Goal: Information Seeking & Learning: Compare options

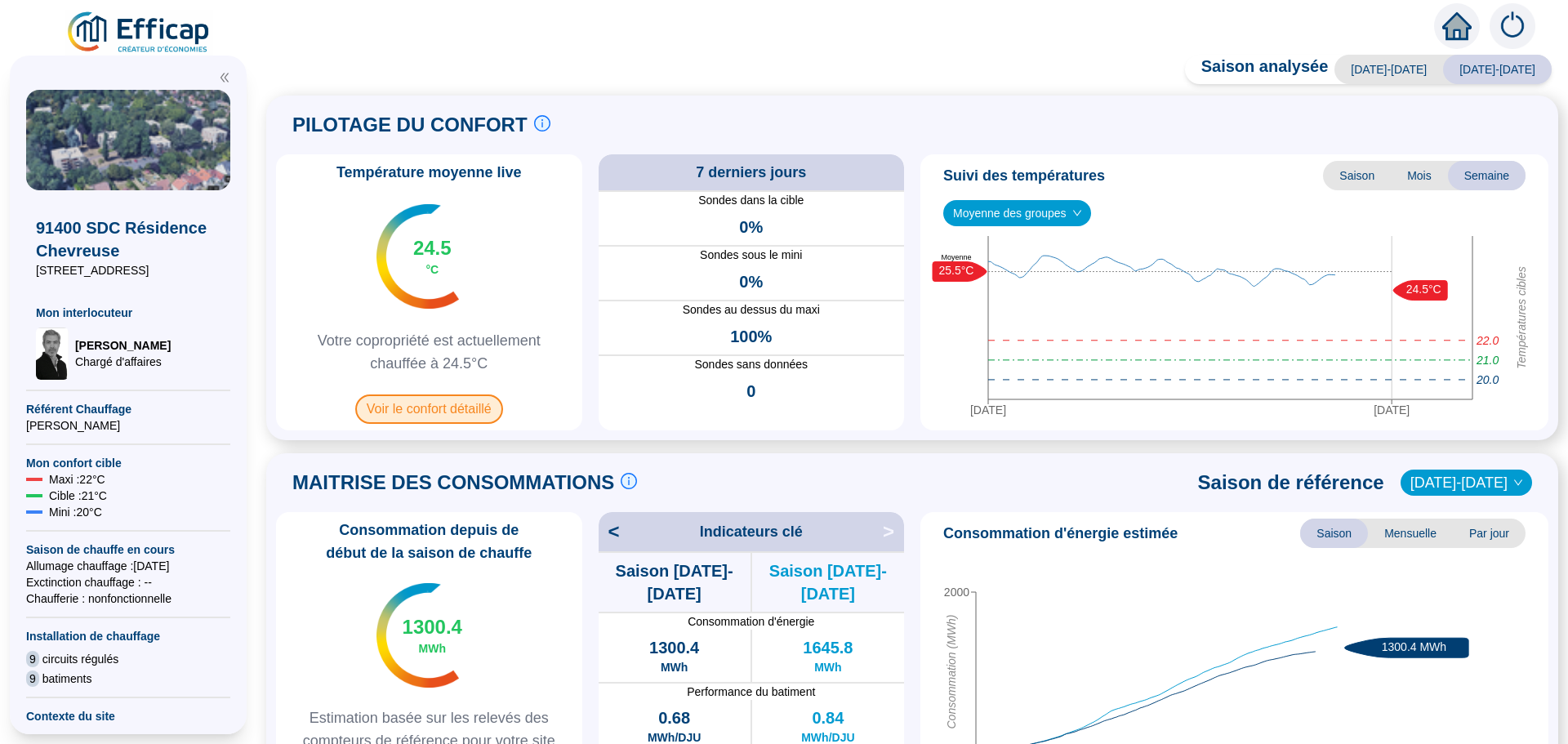
click at [421, 406] on span "Voir le confort détaillé" at bounding box center [429, 409] width 148 height 29
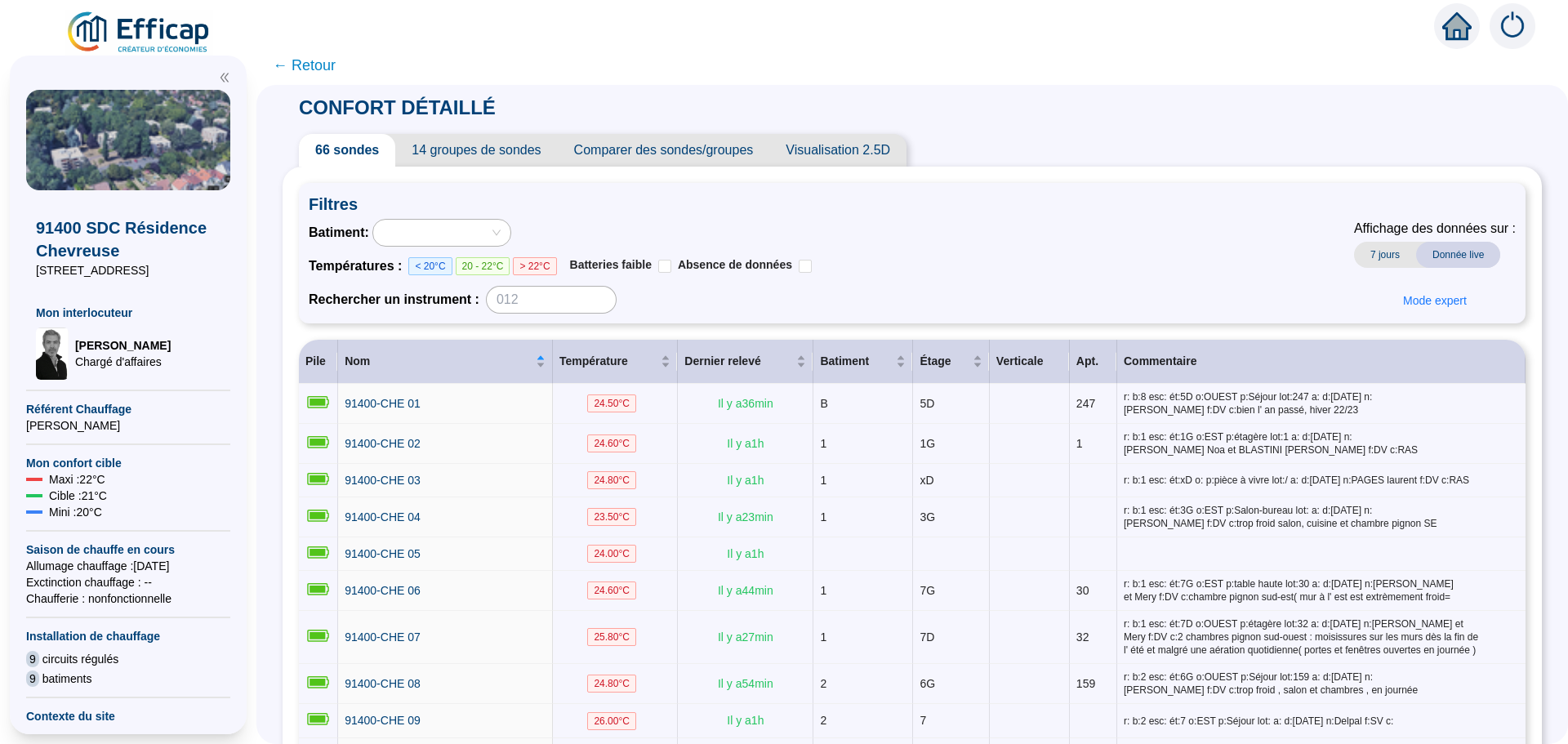
click at [672, 153] on span "Comparer des sondes/groupes" at bounding box center [663, 150] width 212 height 33
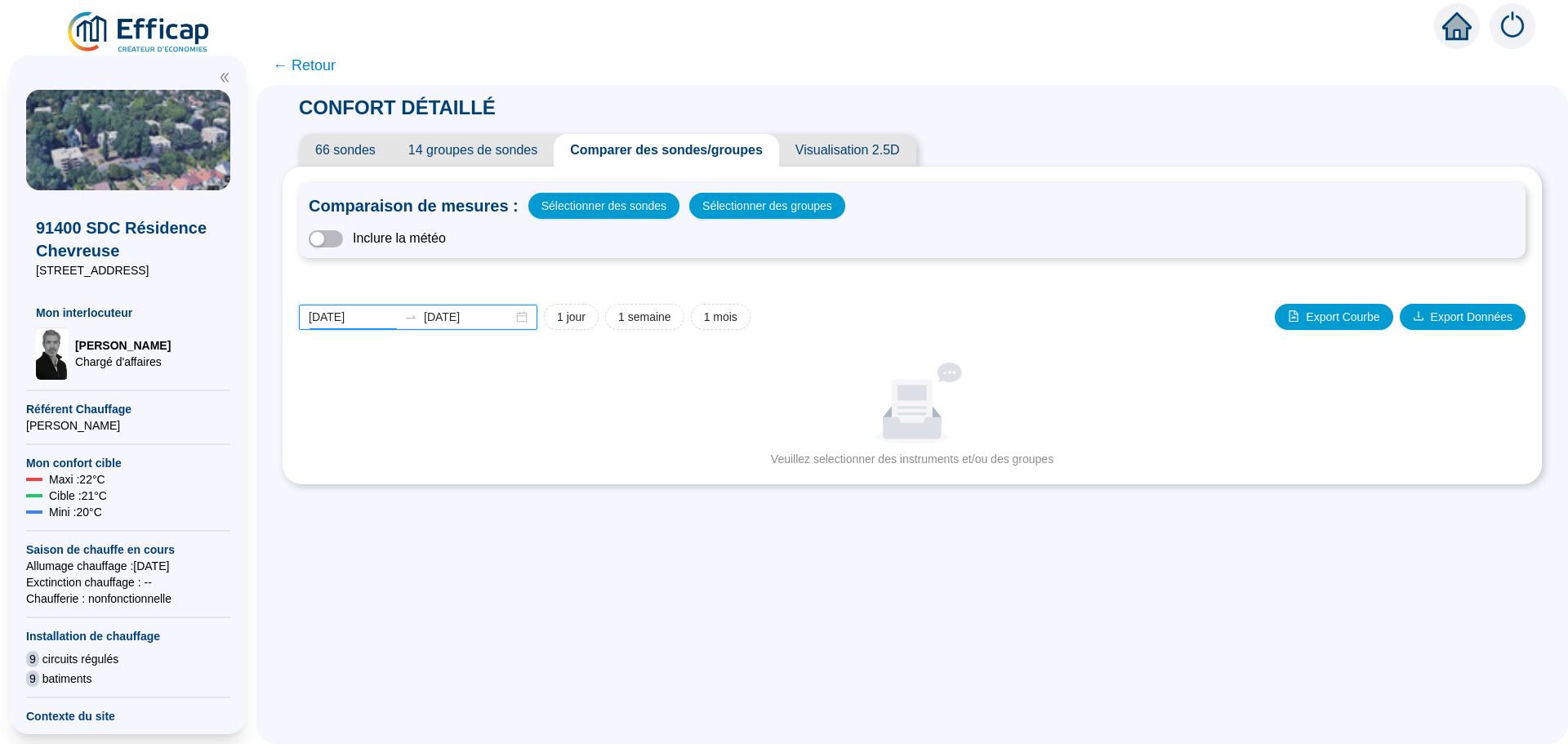
click at [376, 321] on input "[DATE]" at bounding box center [353, 317] width 89 height 17
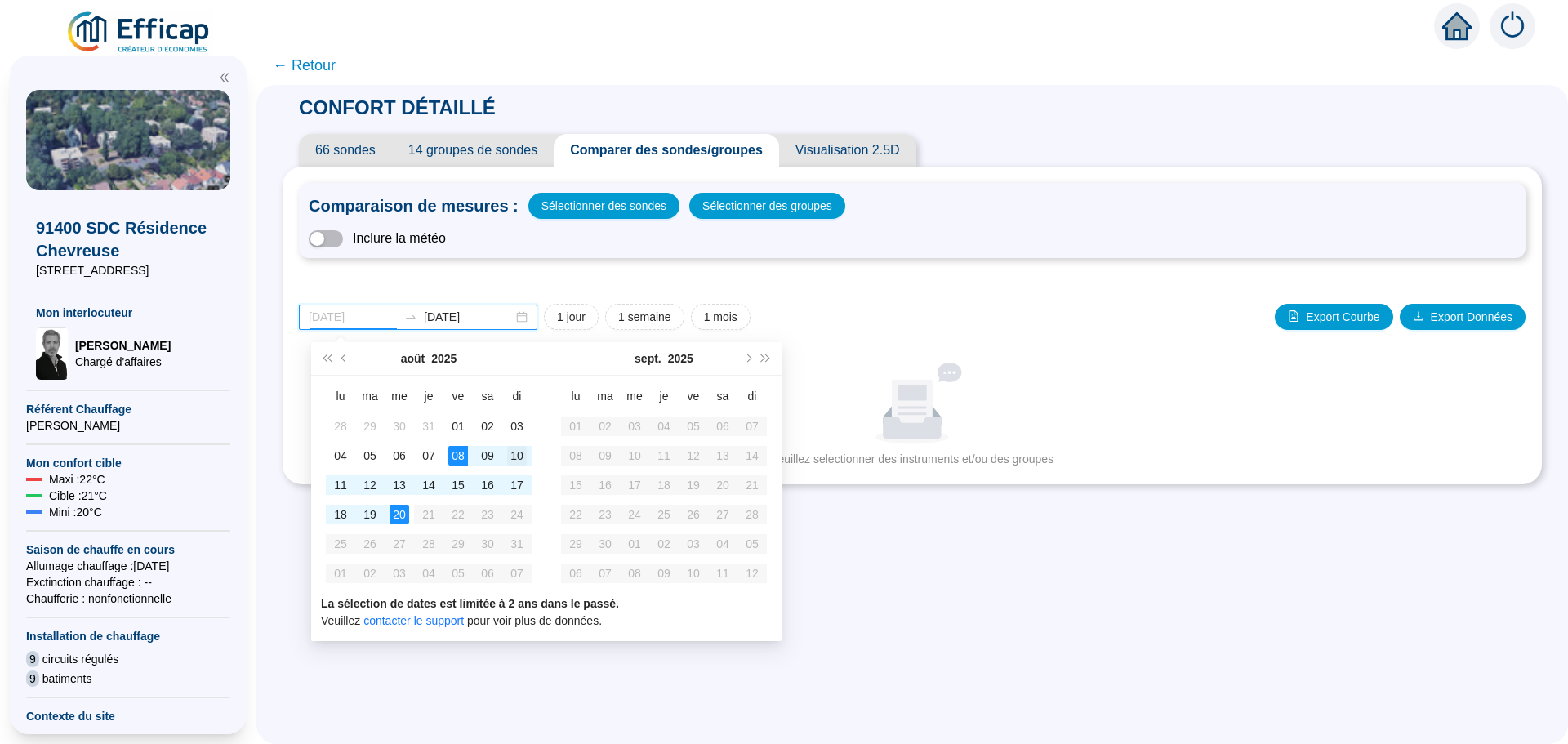
type input "[DATE]"
click at [511, 452] on div "10" at bounding box center [517, 455] width 19 height 19
click at [353, 357] on button "Mois précédent (PageUp)" at bounding box center [344, 358] width 18 height 33
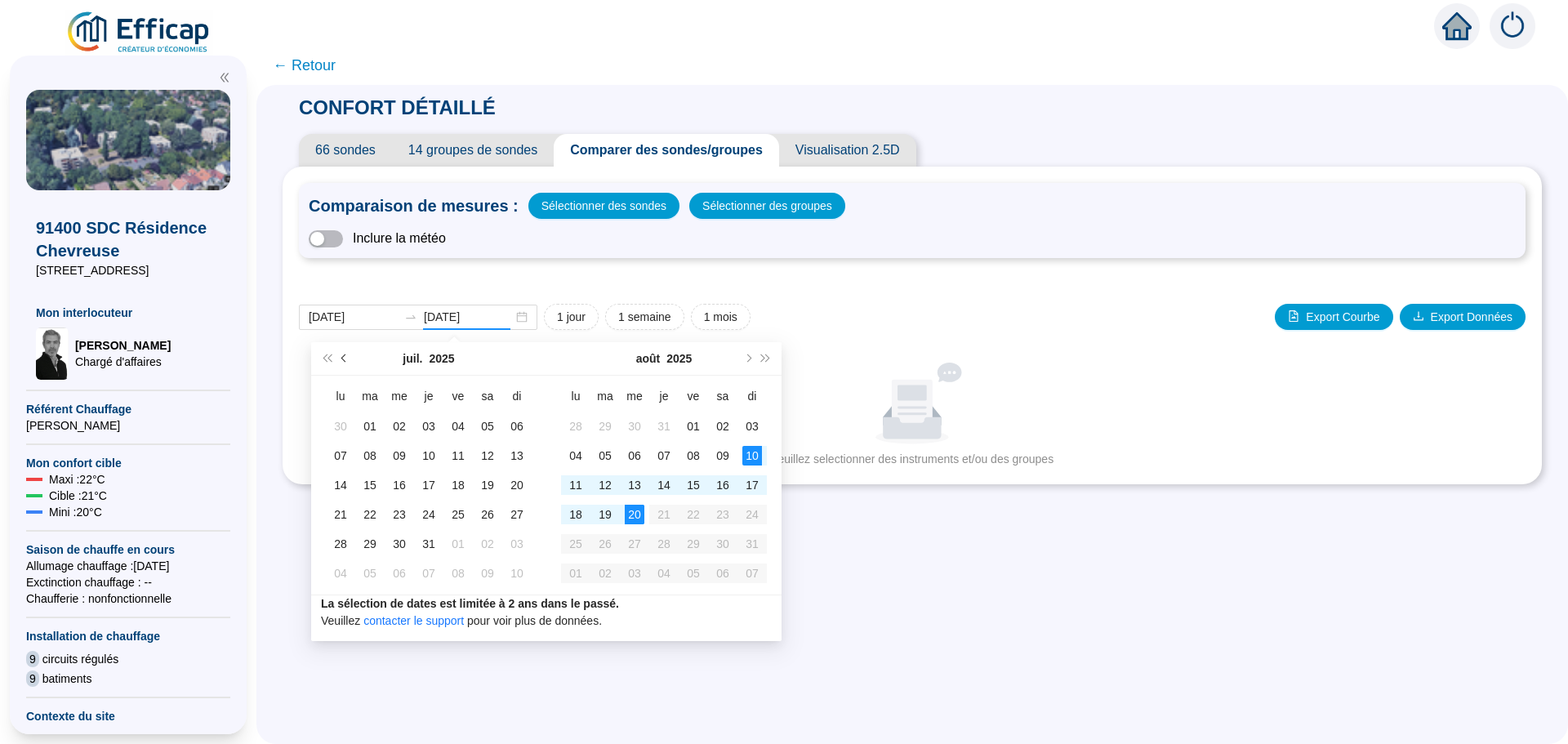
click at [353, 357] on button "Mois précédent (PageUp)" at bounding box center [344, 358] width 18 height 33
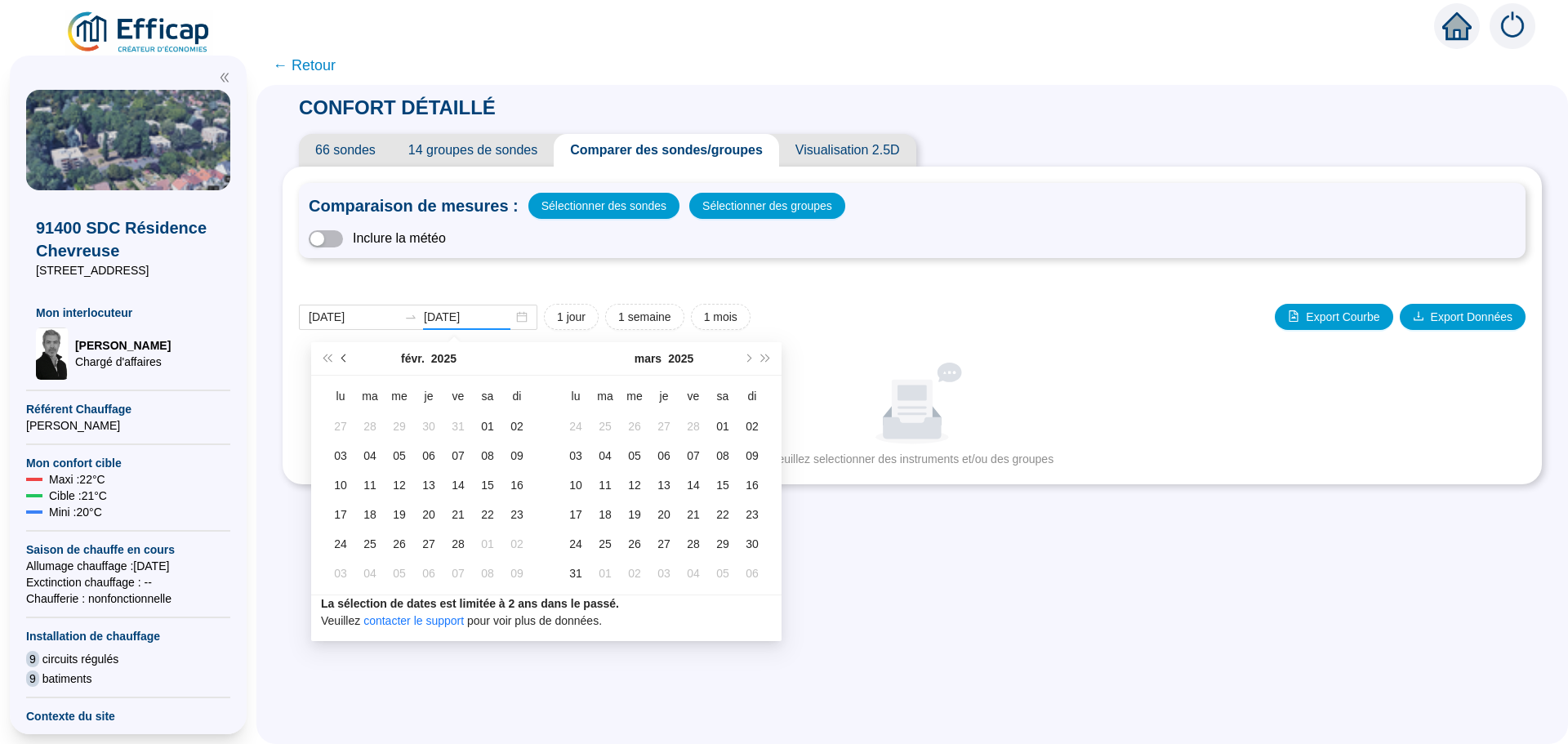
click at [353, 357] on button "Mois précédent (PageUp)" at bounding box center [344, 358] width 18 height 33
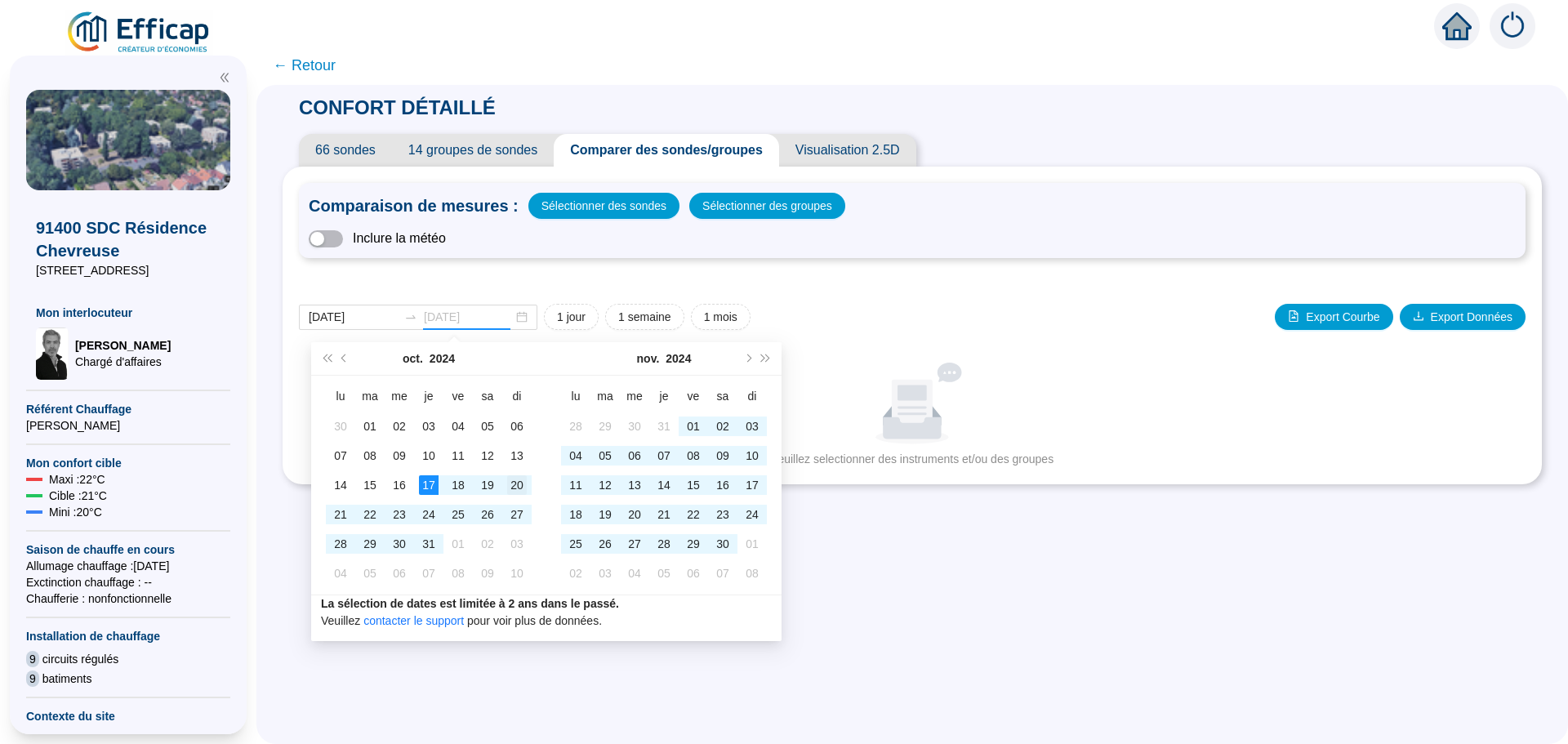
type input "[DATE]"
click at [513, 489] on div "20" at bounding box center [517, 484] width 19 height 19
type input "[DATE]"
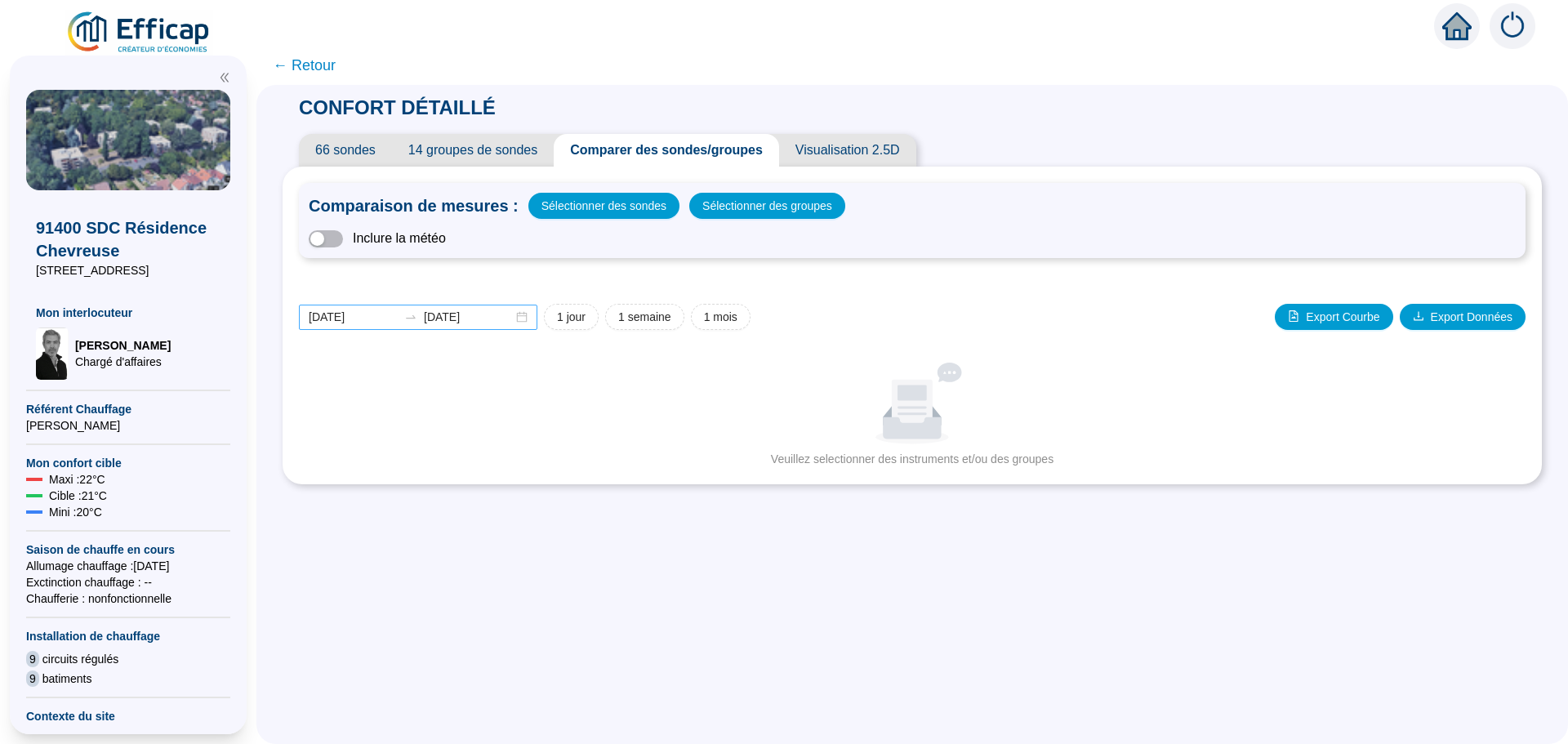
click at [532, 319] on div "[DATE] [DATE]" at bounding box center [418, 317] width 238 height 25
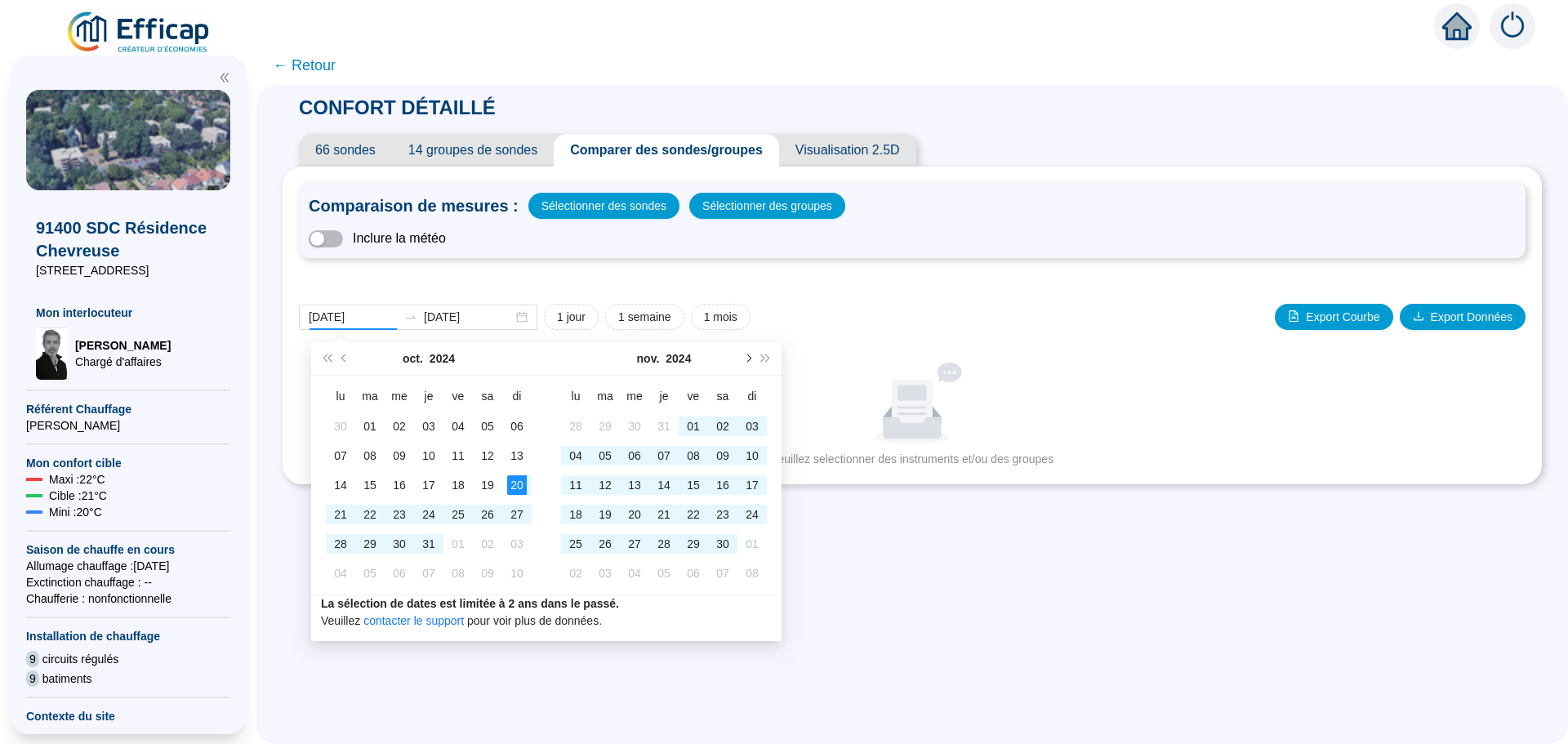
click at [747, 358] on span "Mois suivant (PageDown)" at bounding box center [747, 358] width 8 height 8
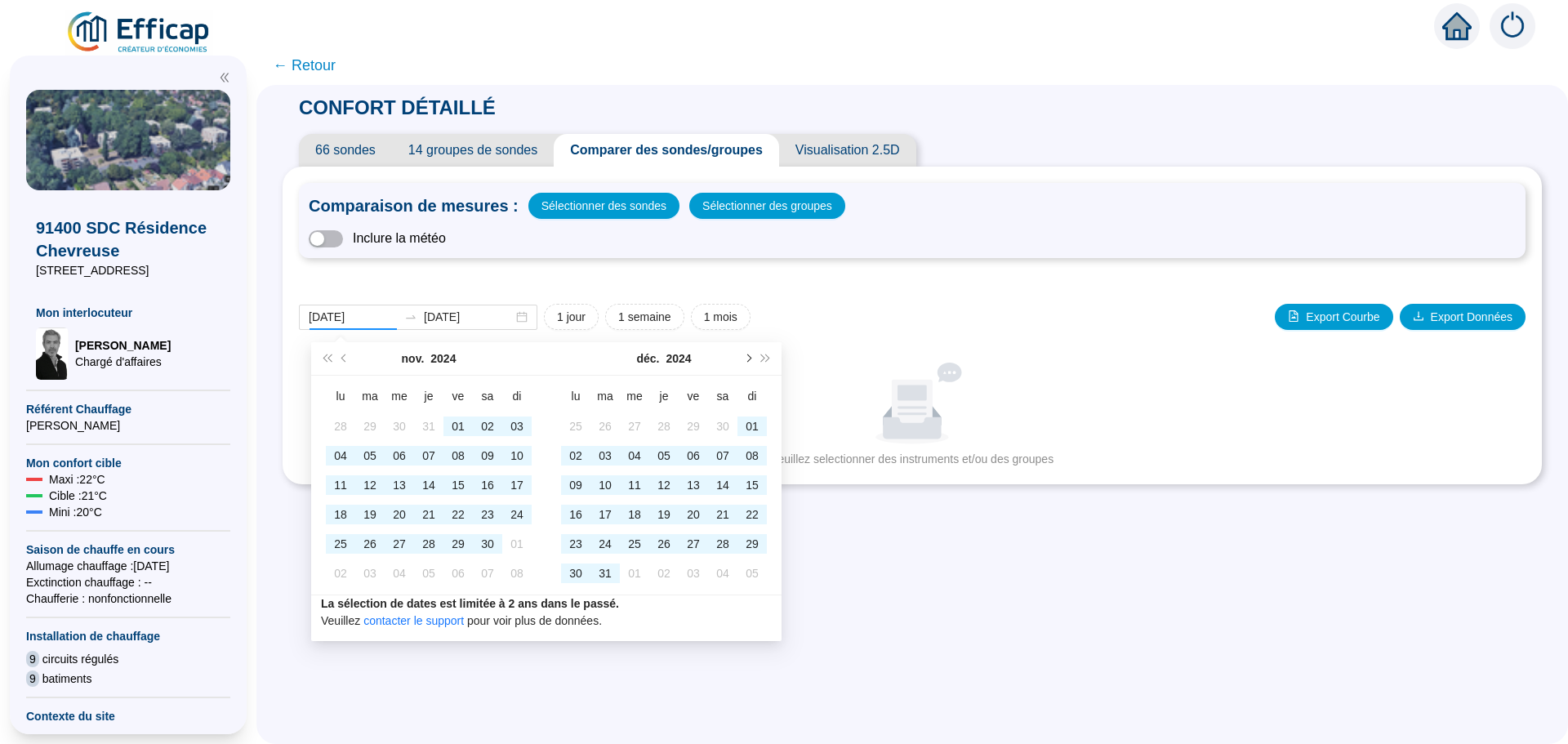
click at [747, 358] on span "Mois suivant (PageDown)" at bounding box center [747, 358] width 8 height 8
type input "[DATE]"
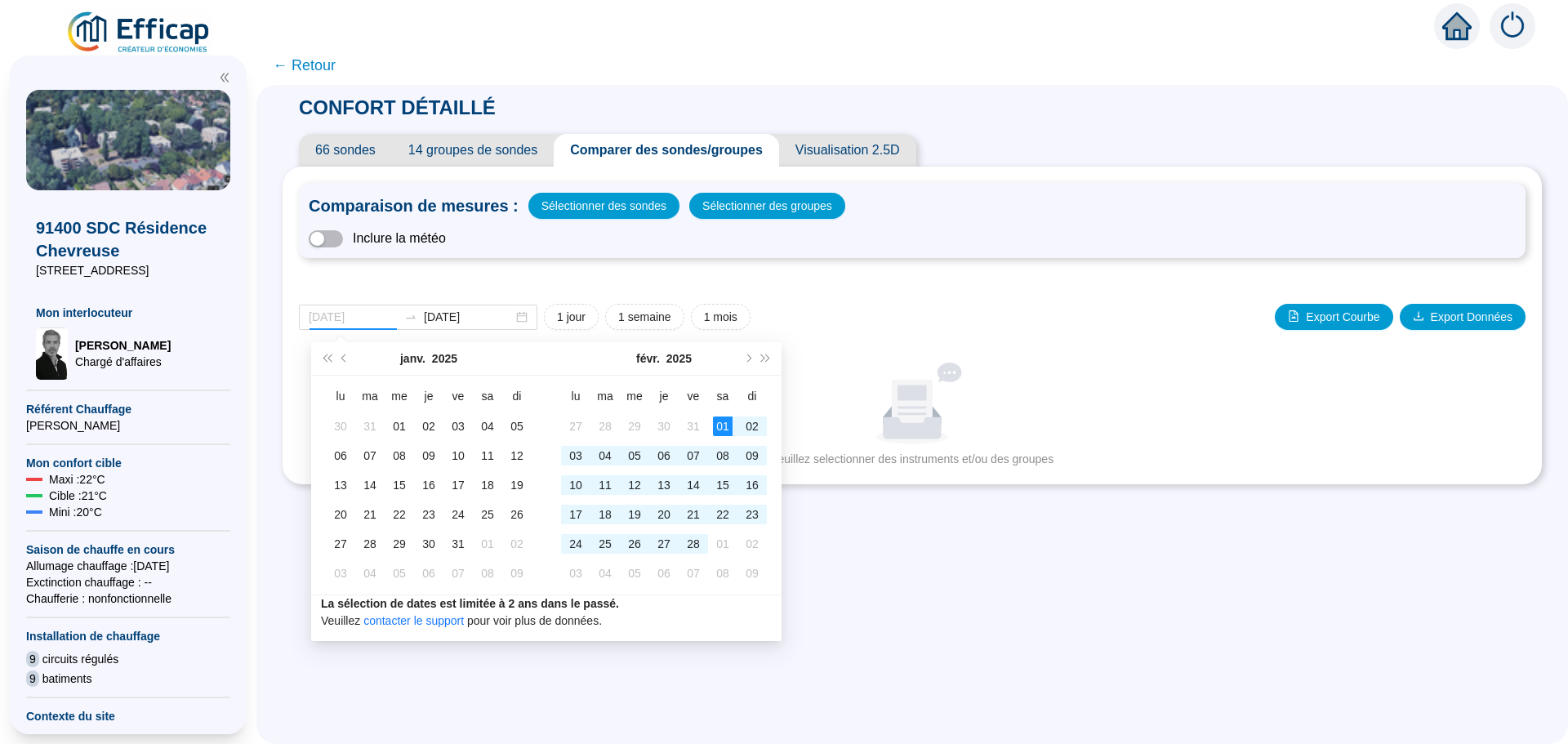
click at [721, 427] on div "01" at bounding box center [723, 426] width 19 height 19
type input "[DATE]"
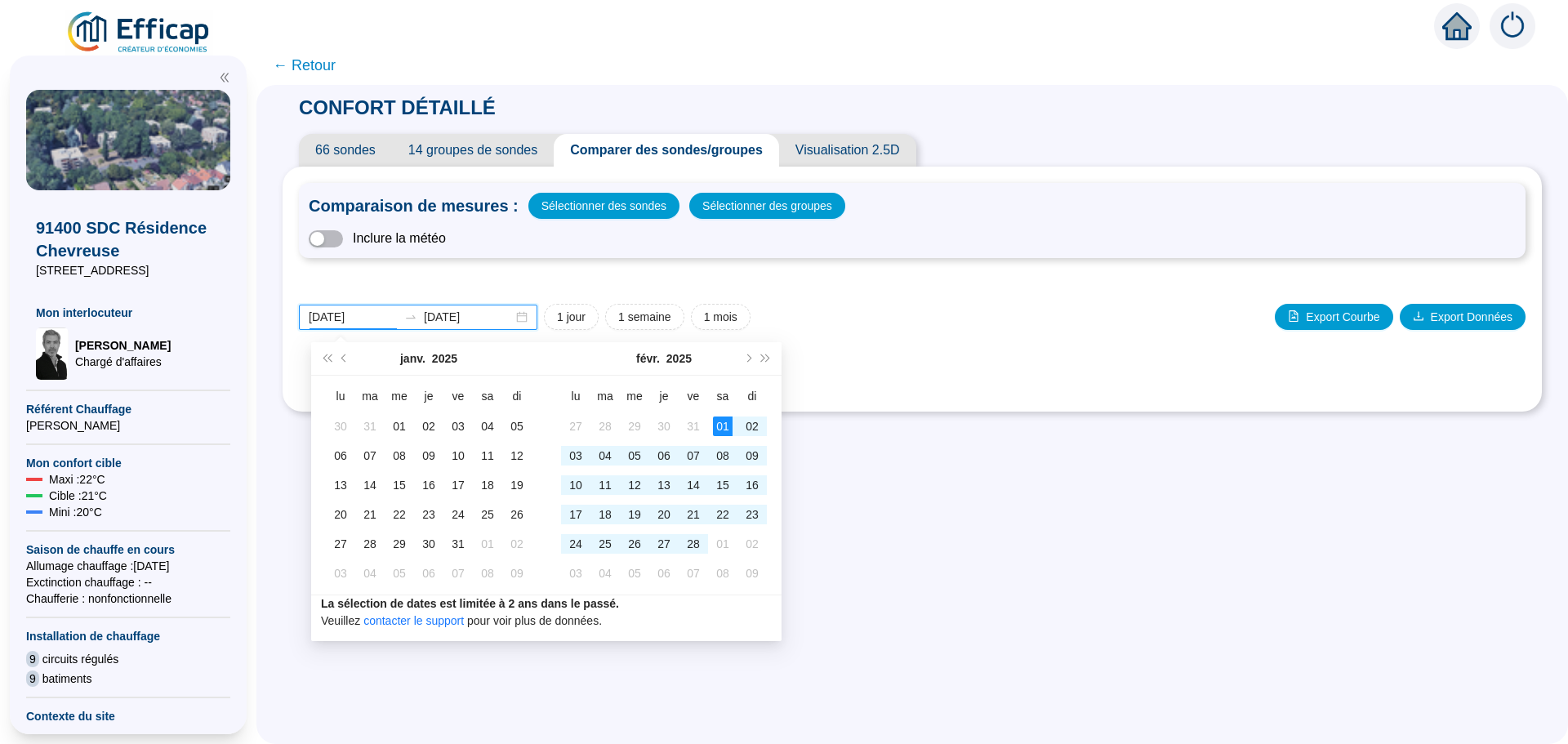
click at [389, 321] on input "[DATE]" at bounding box center [353, 317] width 89 height 17
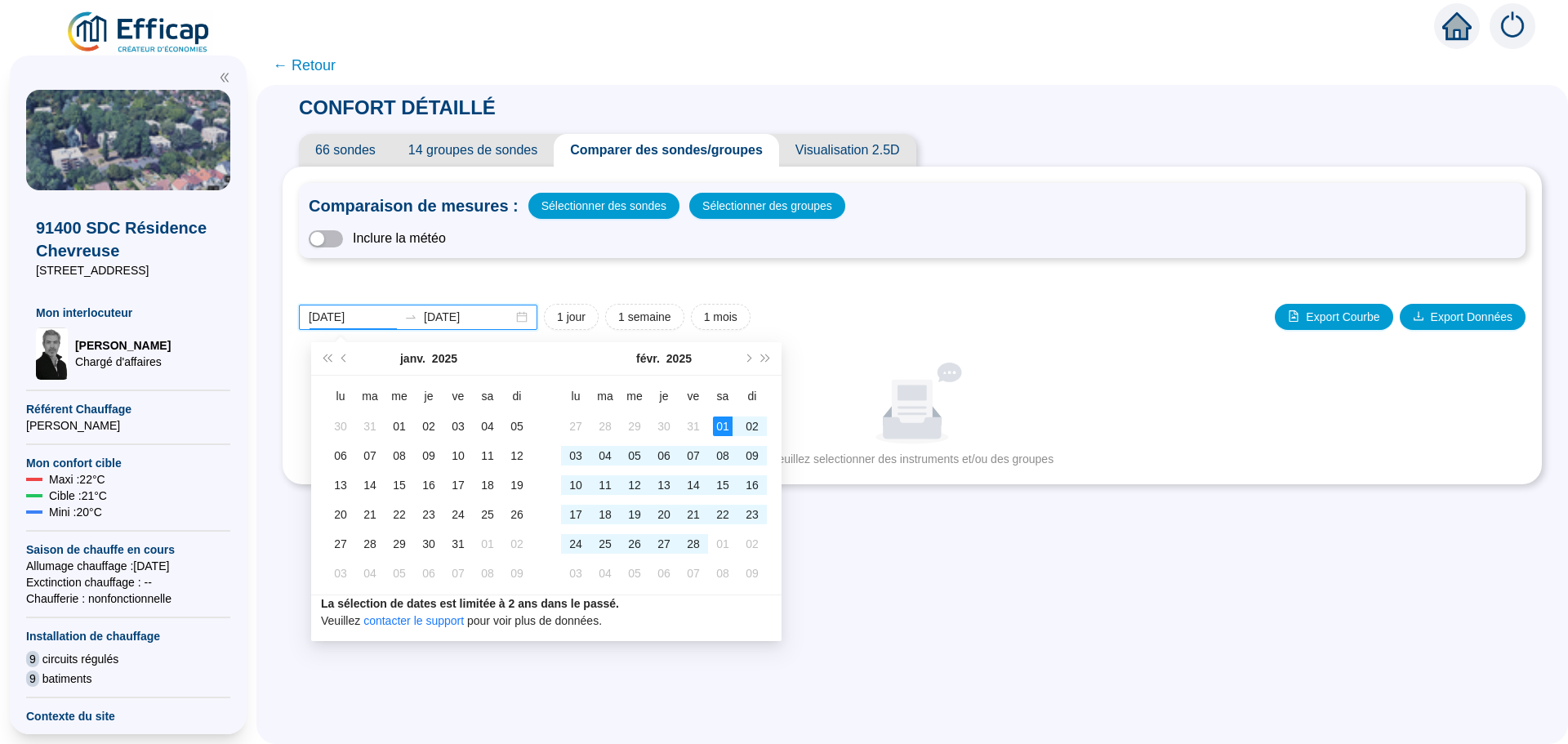
click at [531, 315] on div "[DATE] [DATE]" at bounding box center [418, 317] width 238 height 25
click at [529, 320] on div "[DATE] [DATE]" at bounding box center [418, 317] width 238 height 25
click at [380, 319] on input "[DATE]" at bounding box center [353, 317] width 89 height 17
click at [346, 364] on button "Mois précédent (PageUp)" at bounding box center [344, 358] width 18 height 33
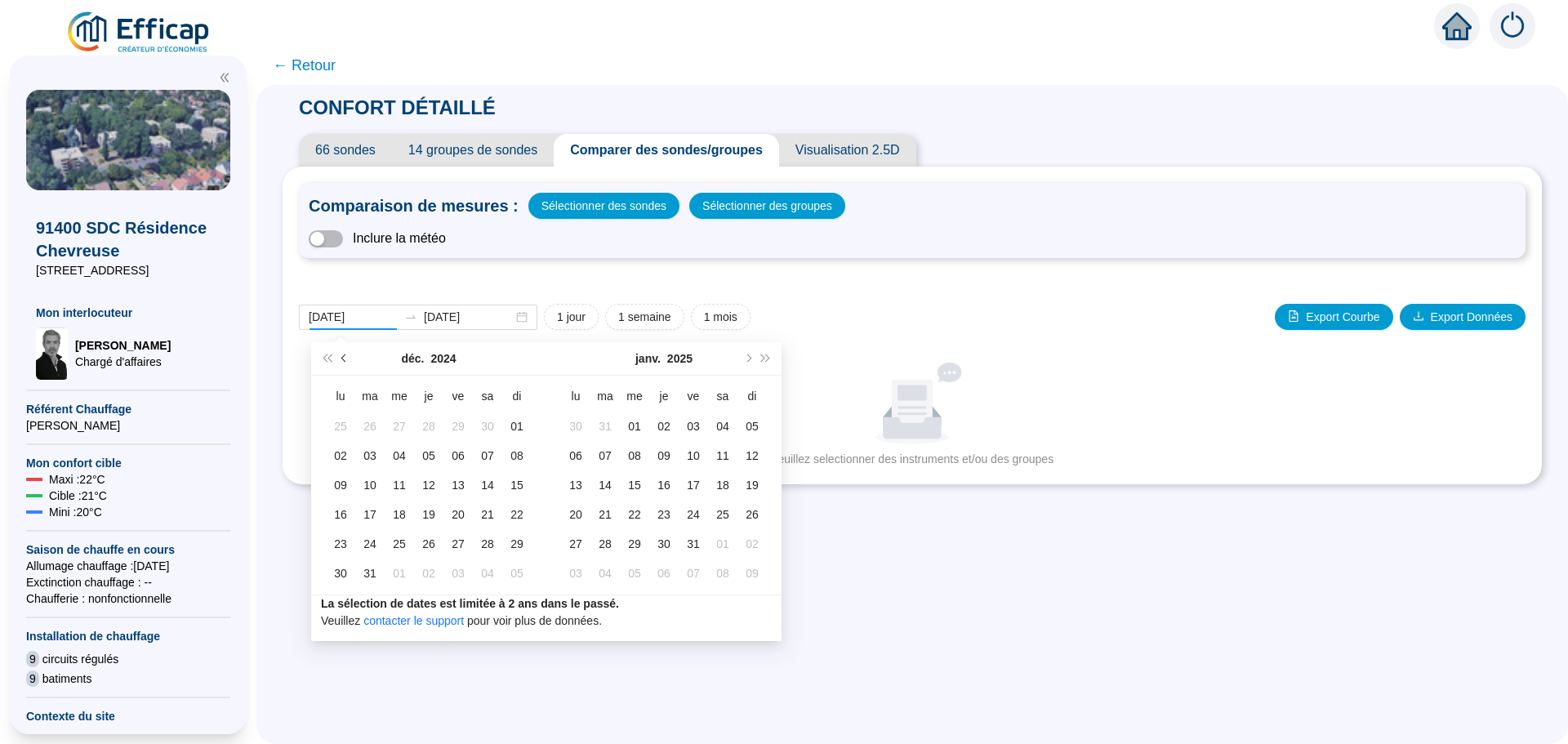
click at [346, 364] on button "Mois précédent (PageUp)" at bounding box center [344, 358] width 18 height 33
click at [748, 357] on span "Mois suivant (PageDown)" at bounding box center [747, 358] width 8 height 8
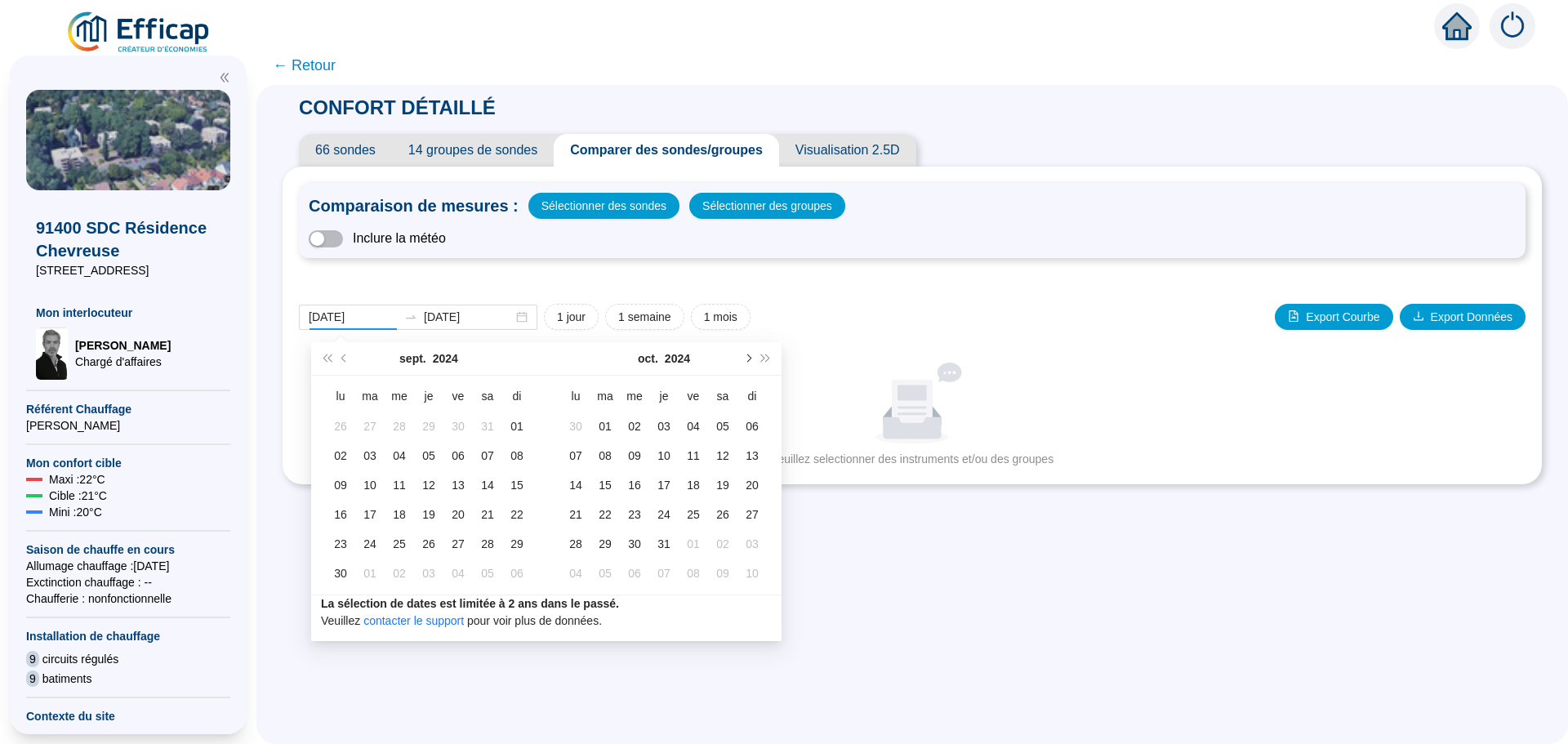
click at [748, 357] on span "Mois suivant (PageDown)" at bounding box center [747, 358] width 8 height 8
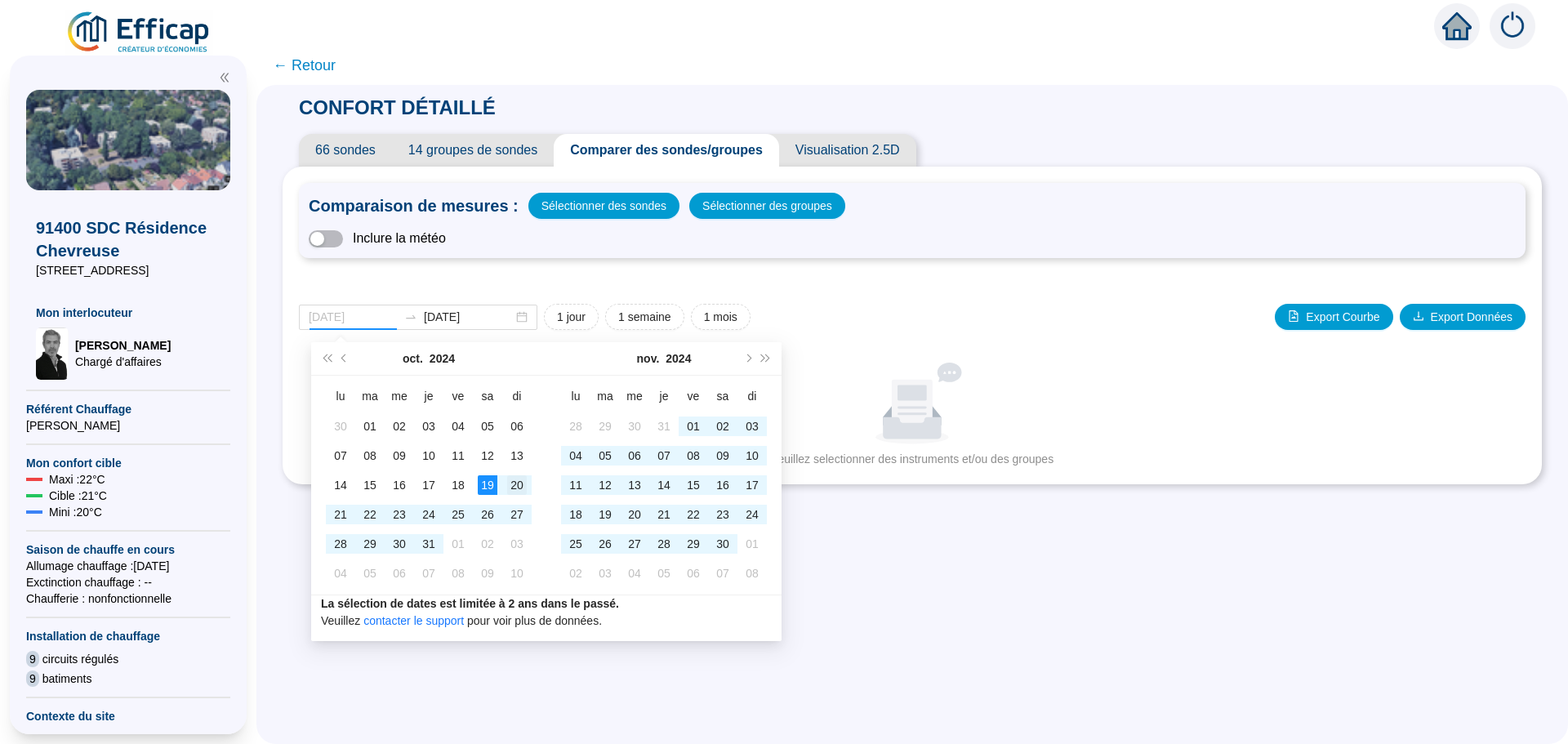
type input "[DATE]"
click at [517, 480] on div "20" at bounding box center [517, 484] width 19 height 19
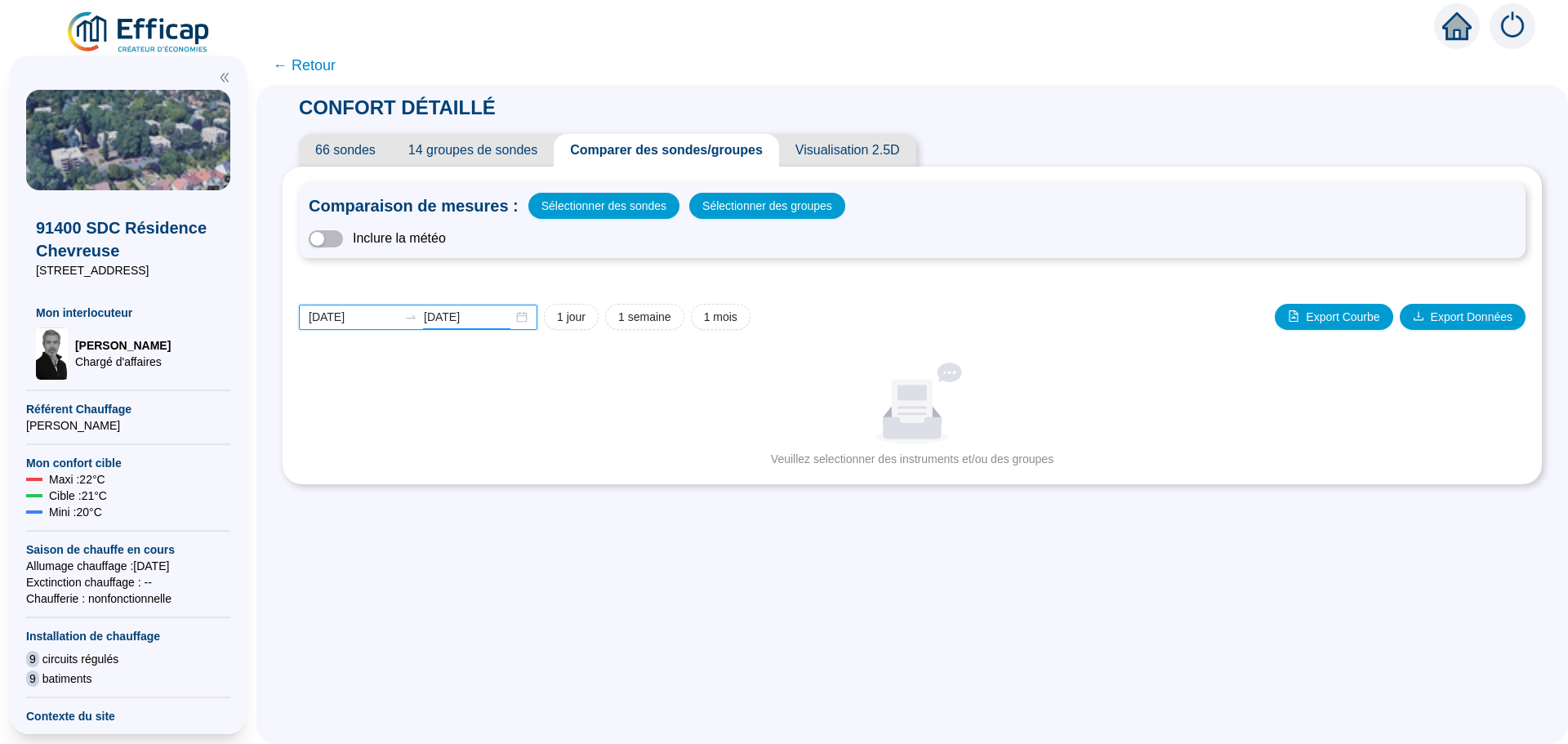
click at [491, 314] on input "[DATE]" at bounding box center [468, 317] width 89 height 17
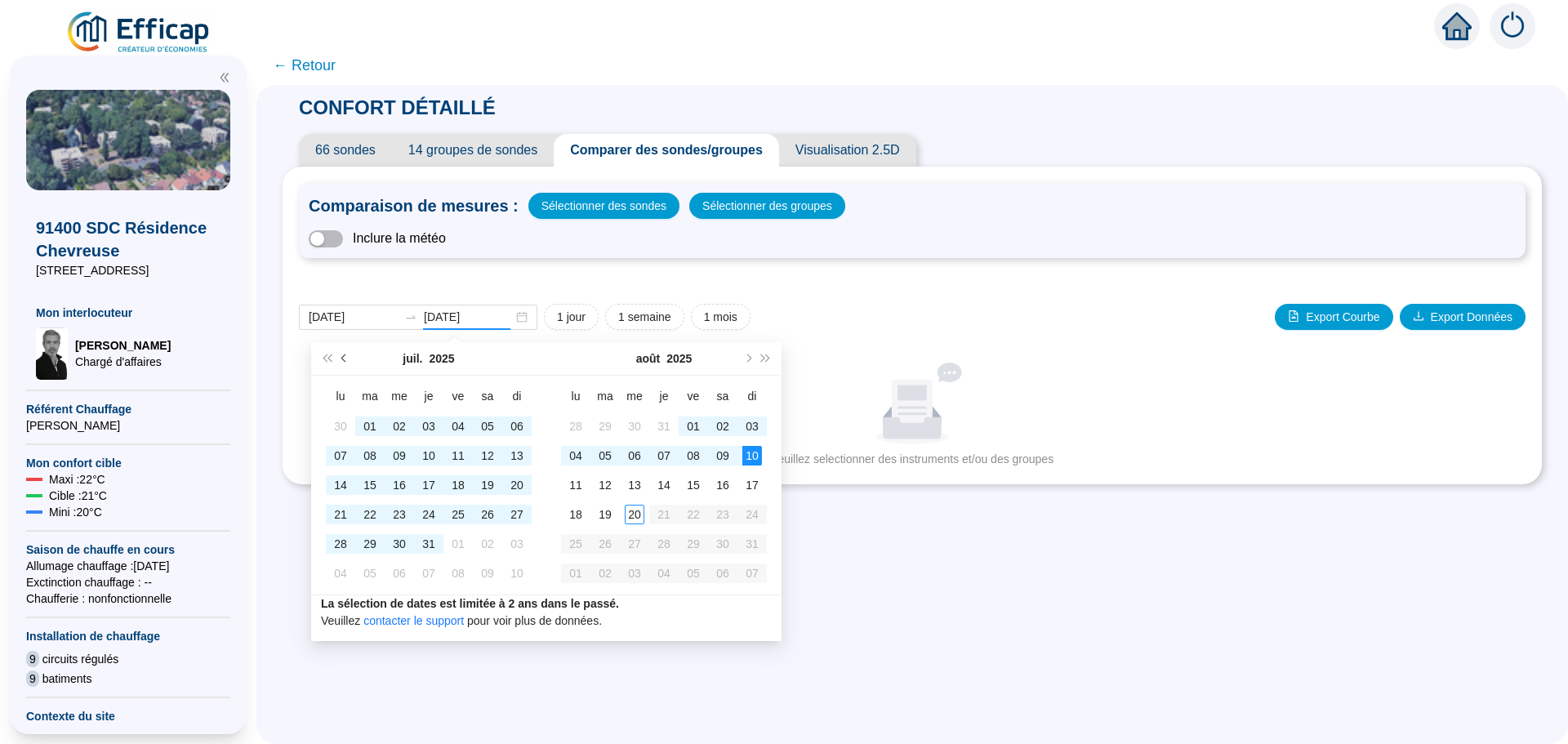
click at [341, 359] on button "Mois précédent (PageUp)" at bounding box center [344, 358] width 18 height 33
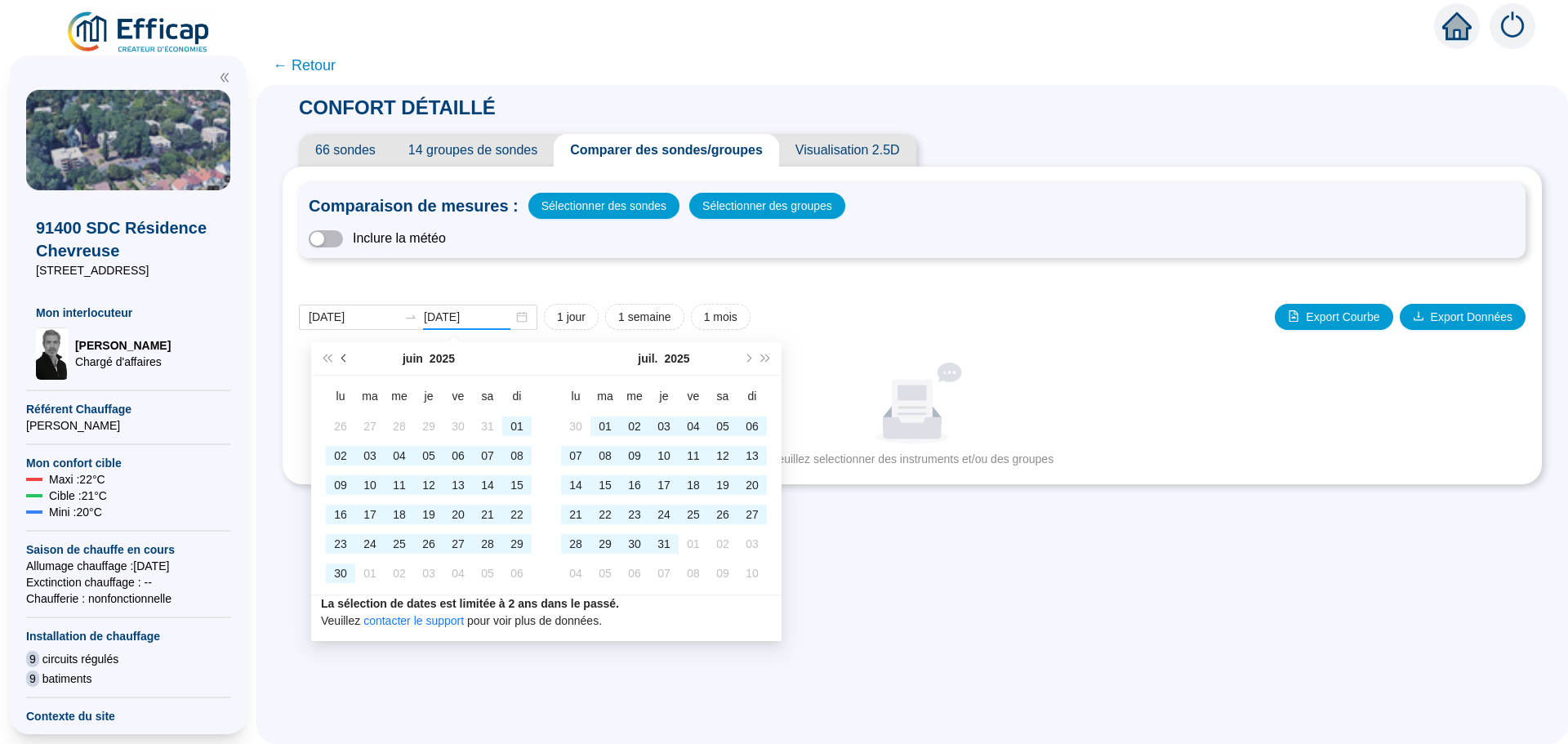
click at [341, 359] on button "Mois précédent (PageUp)" at bounding box center [344, 358] width 18 height 33
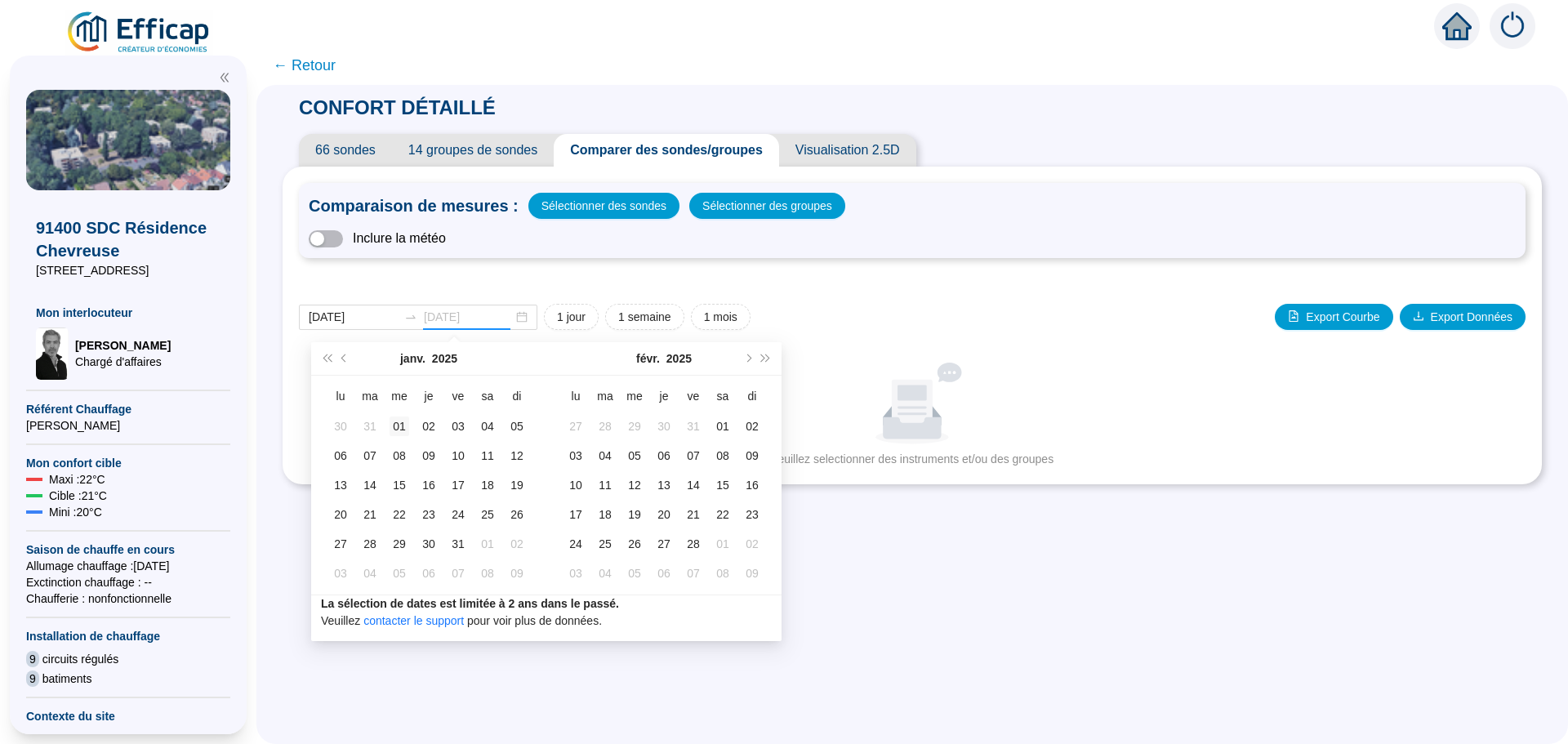
type input "[DATE]"
click at [396, 423] on div "01" at bounding box center [399, 426] width 19 height 19
click at [342, 360] on button "Mois précédent (PageUp)" at bounding box center [344, 358] width 18 height 33
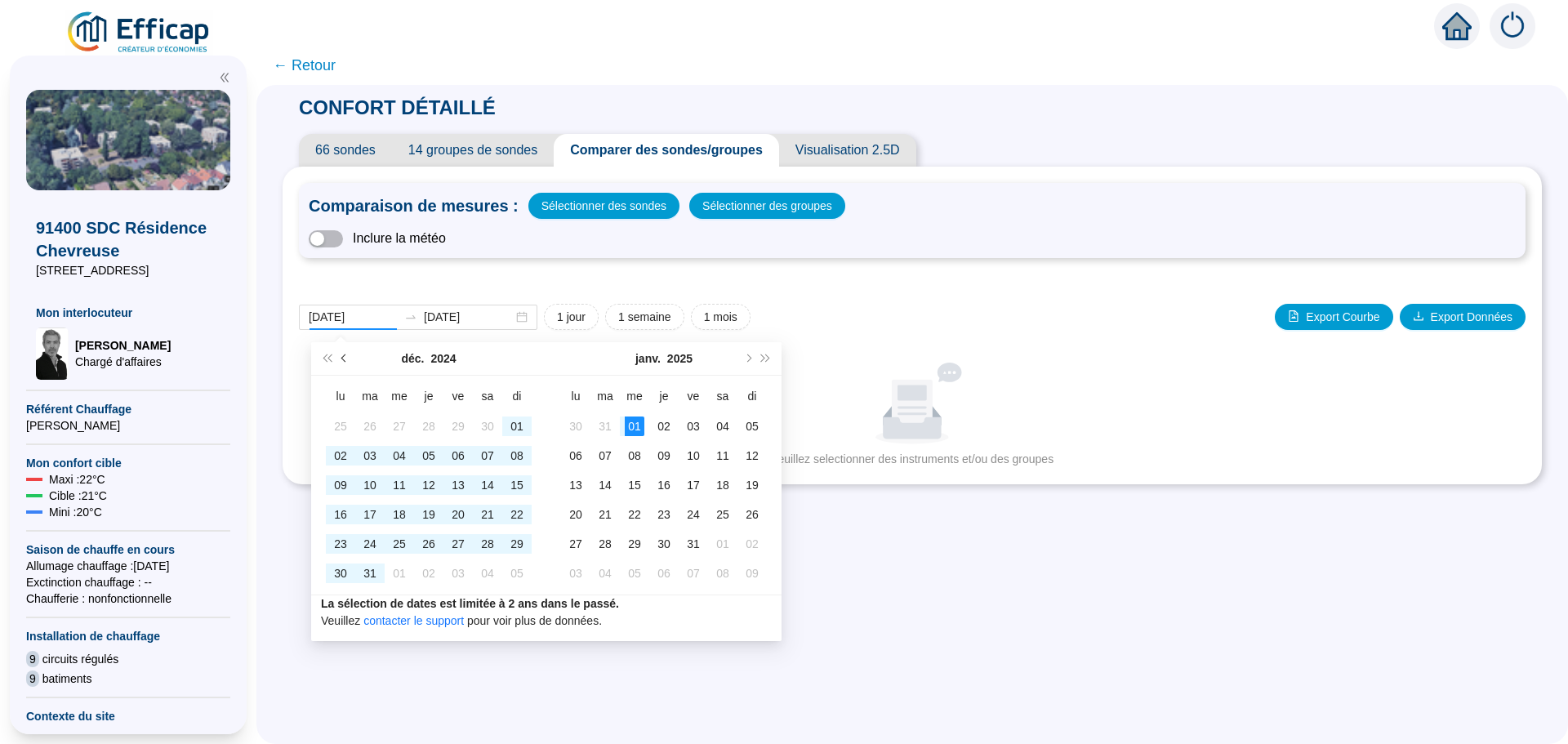
click at [341, 360] on button "Mois précédent (PageUp)" at bounding box center [344, 358] width 18 height 33
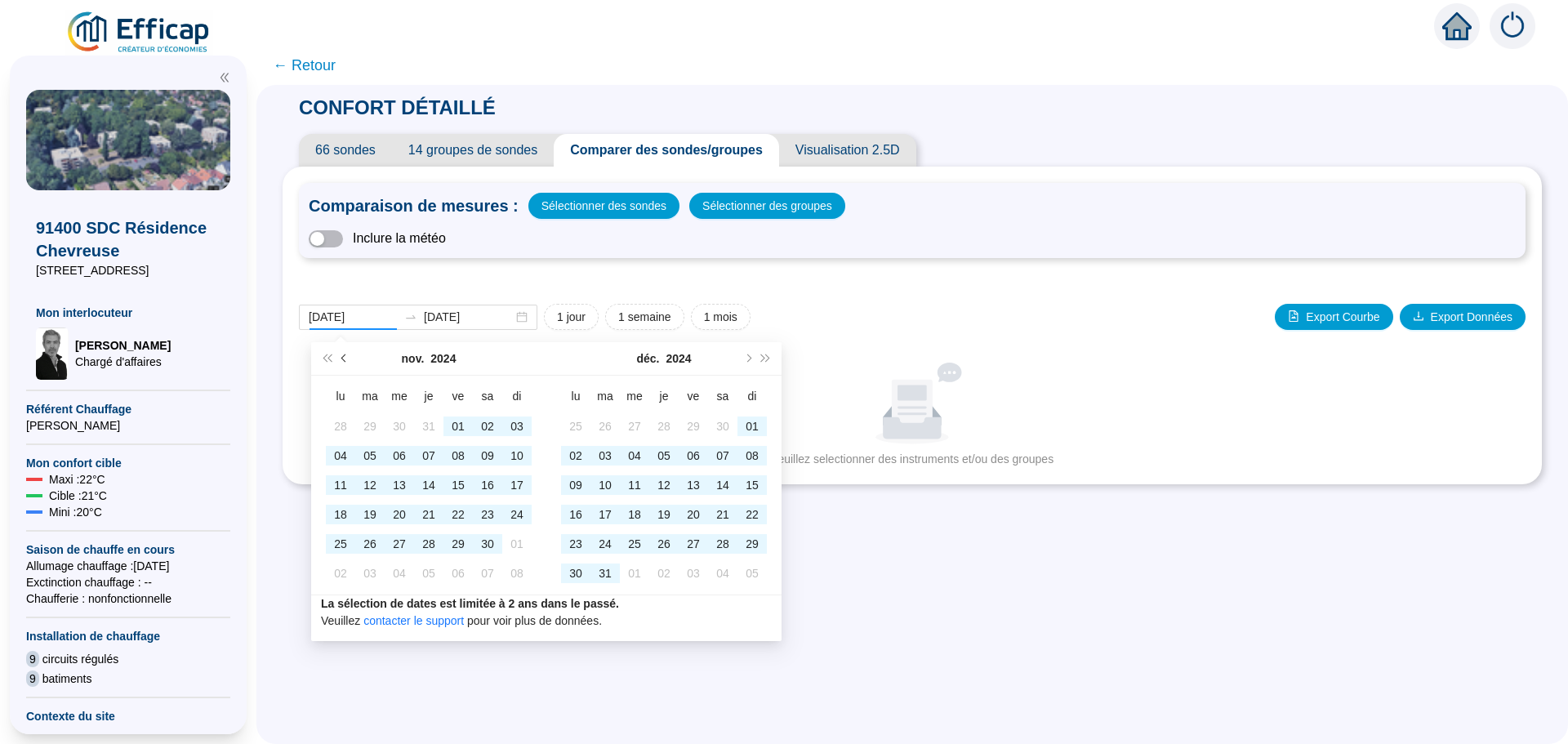
click at [341, 360] on button "Mois précédent (PageUp)" at bounding box center [344, 358] width 18 height 33
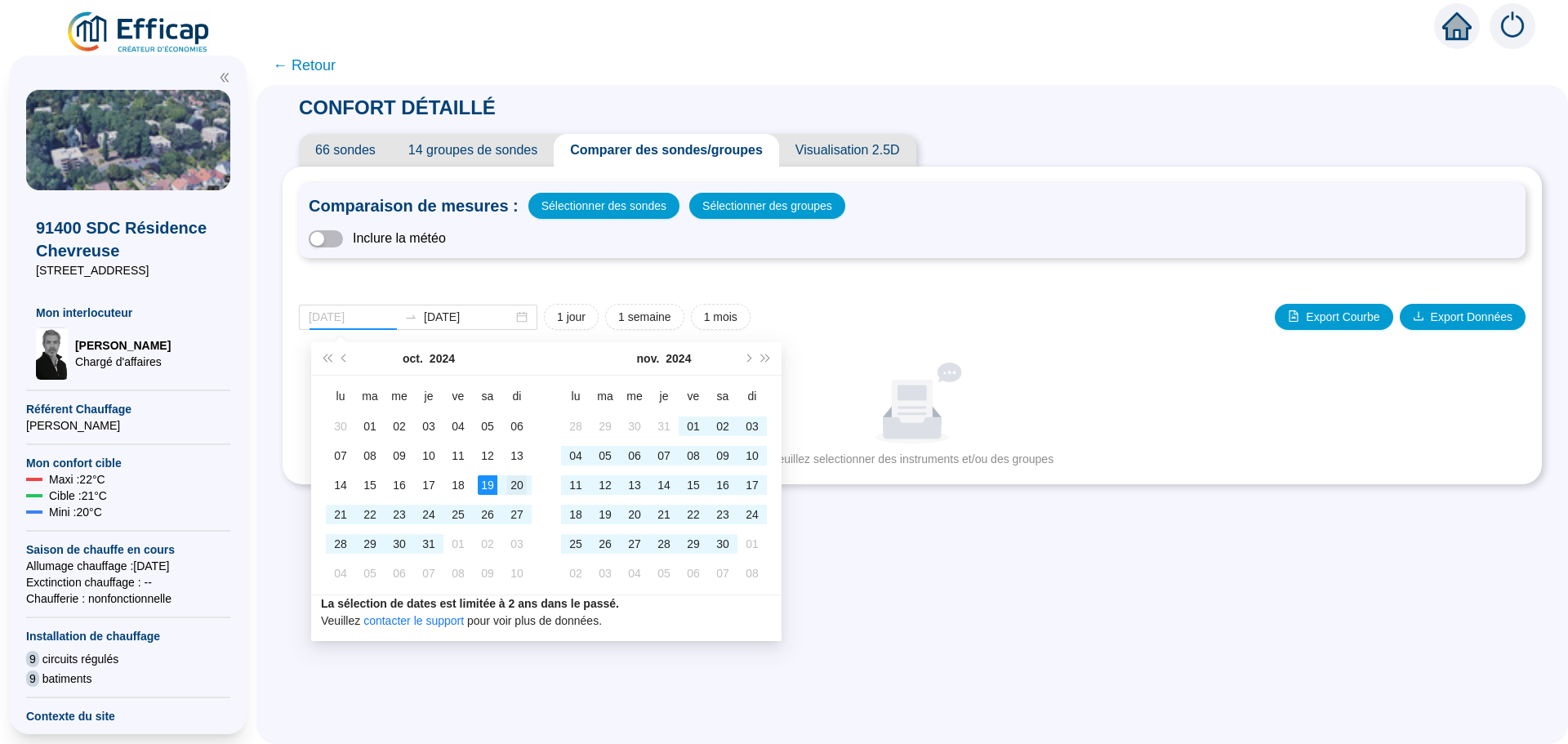
type input "[DATE]"
click at [510, 482] on div "20" at bounding box center [517, 484] width 19 height 19
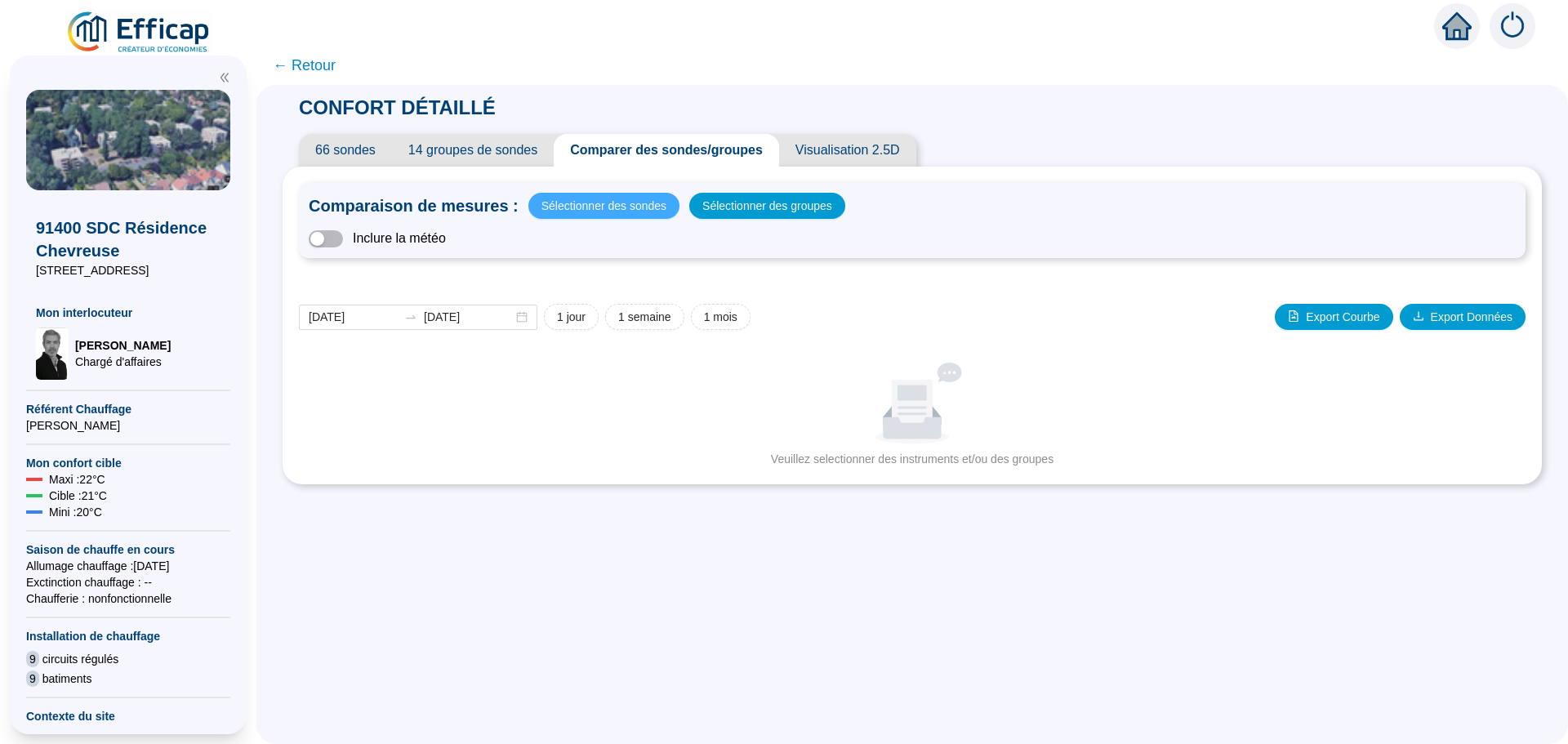
click at [579, 213] on span "Sélectionner des sondes" at bounding box center [604, 206] width 125 height 23
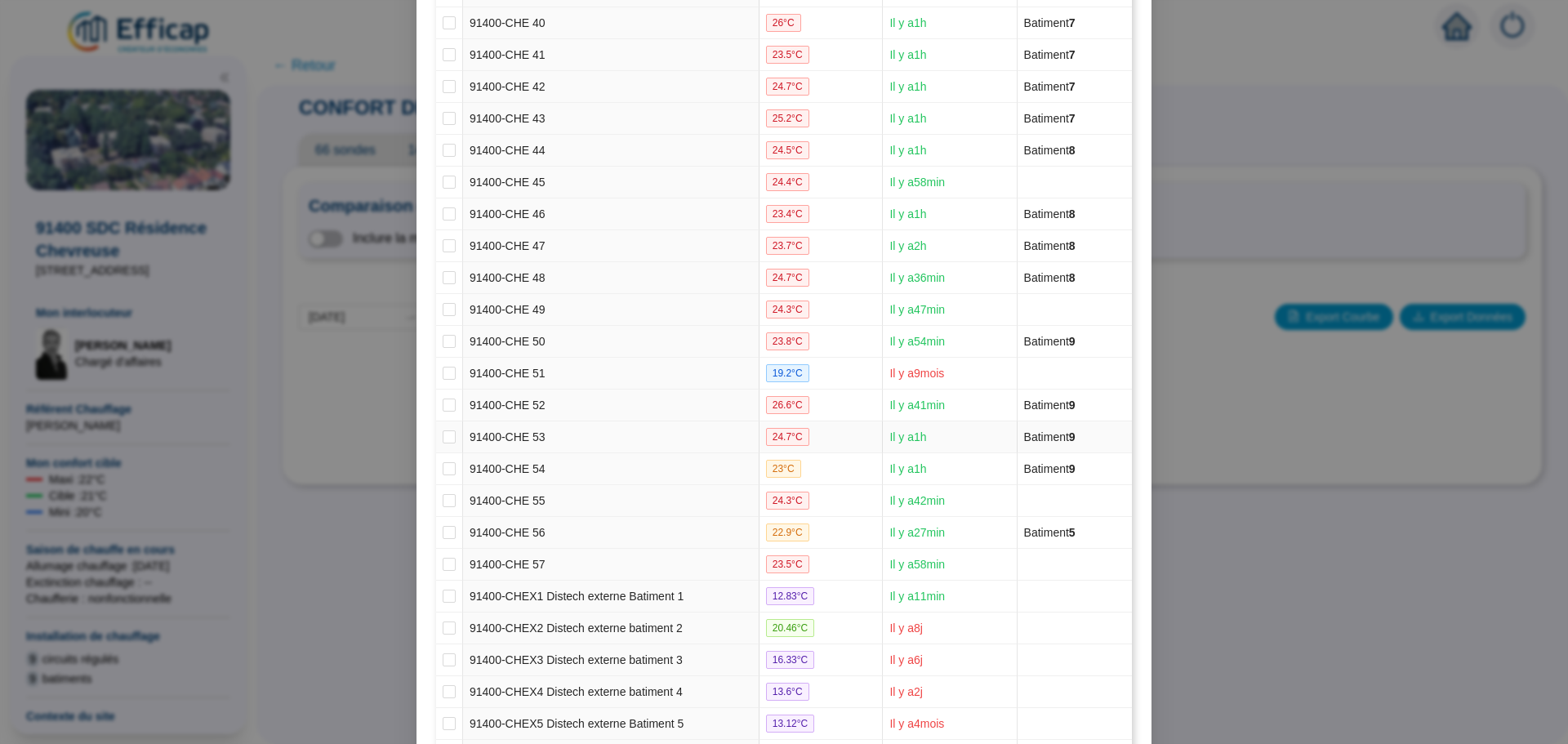
scroll to position [1671, 0]
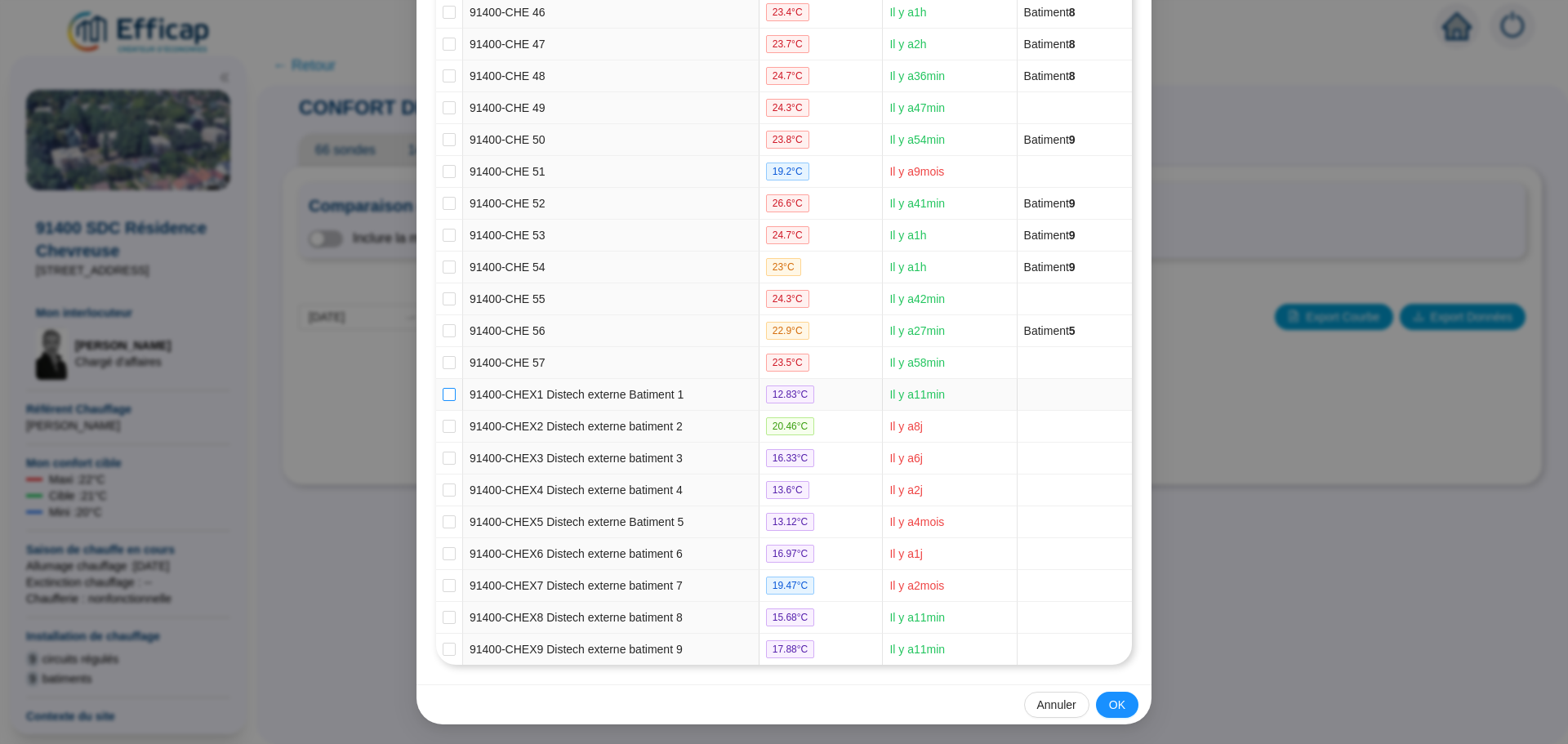
click at [448, 398] on input "checkbox" at bounding box center [449, 393] width 13 height 13
checkbox input "true"
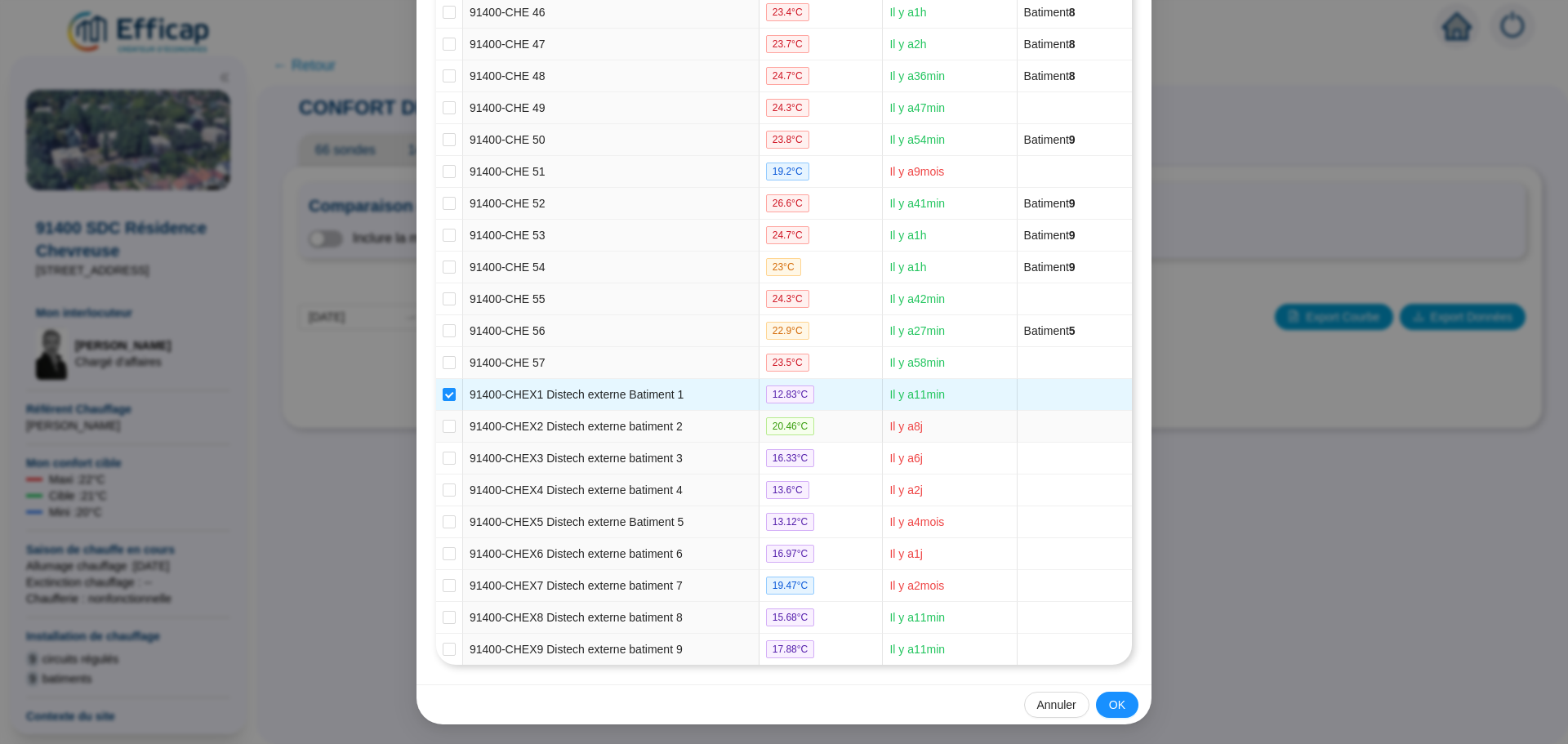
click at [444, 437] on td at bounding box center [450, 426] width 27 height 32
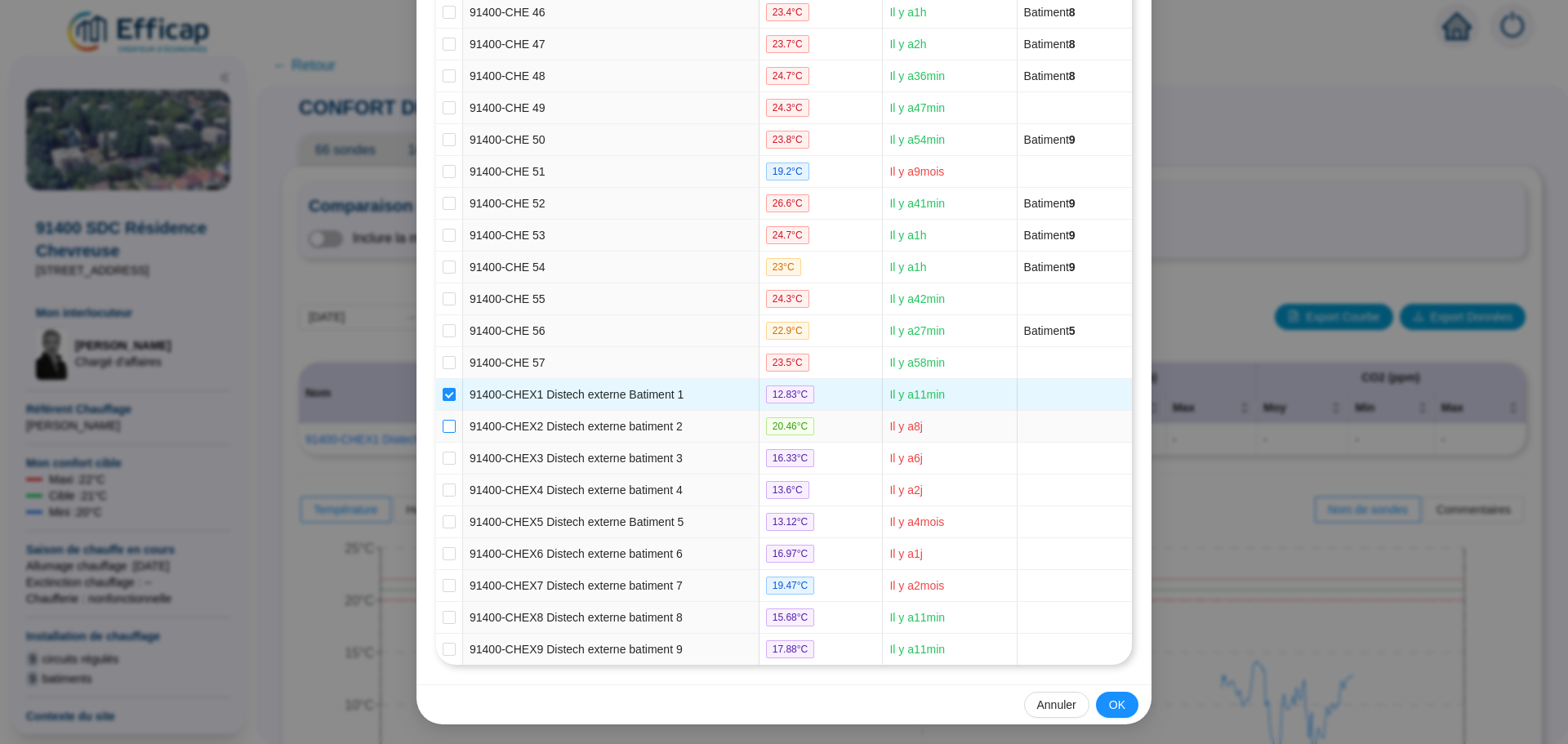
click at [443, 422] on input "checkbox" at bounding box center [449, 425] width 13 height 13
checkbox input "true"
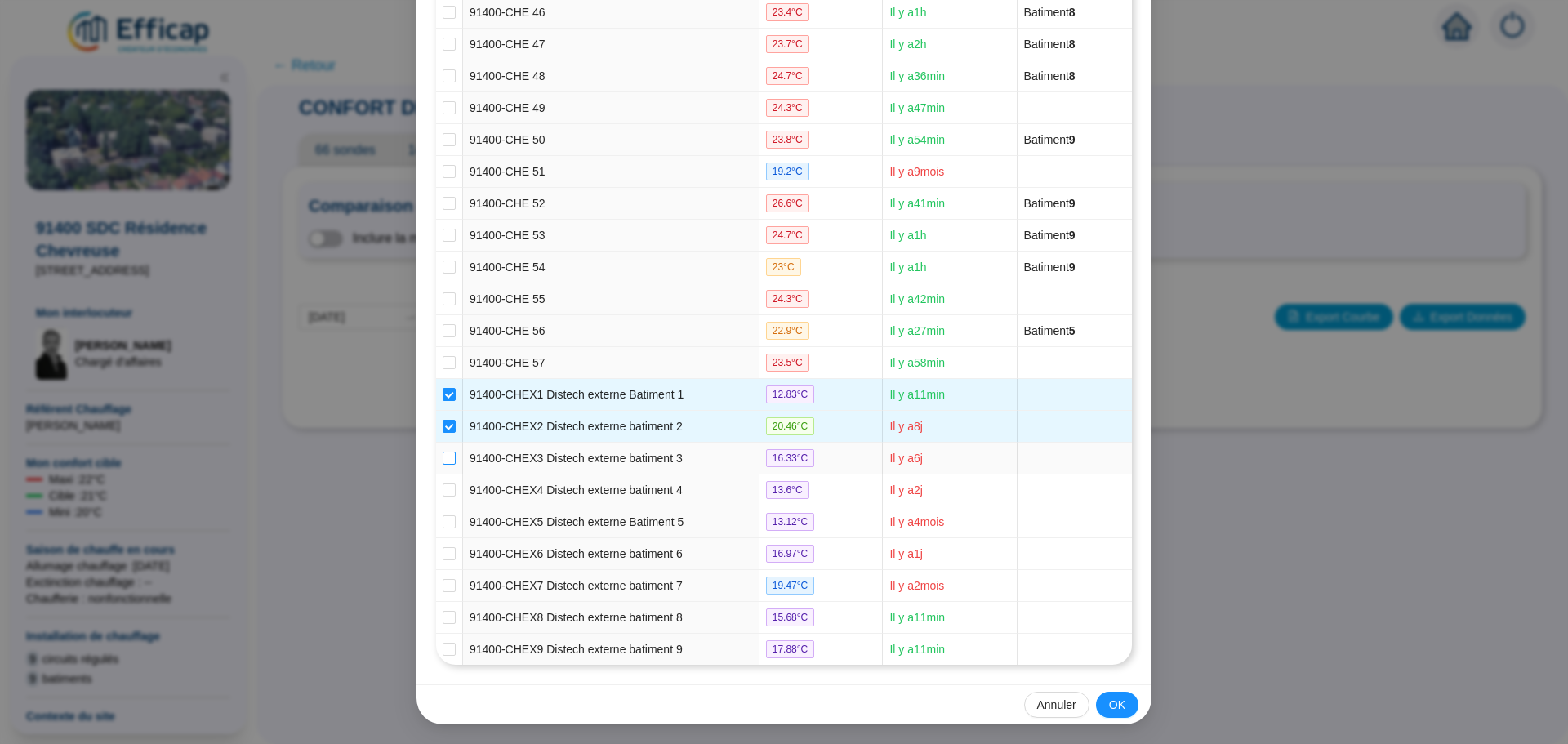
click at [443, 450] on label at bounding box center [449, 458] width 13 height 17
click at [443, 451] on input "checkbox" at bounding box center [449, 457] width 13 height 13
checkbox input "true"
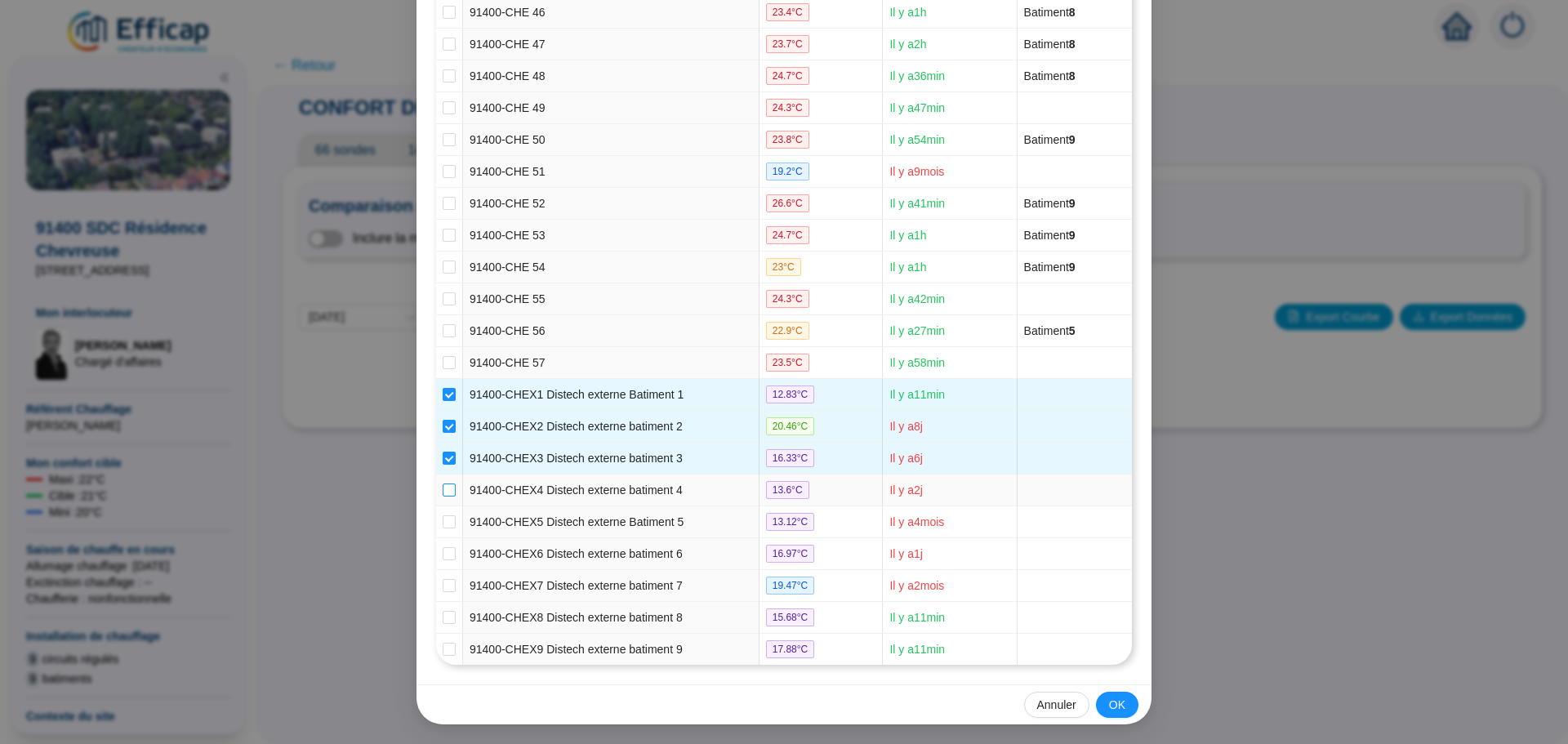
click at [443, 481] on label at bounding box center [449, 490] width 13 height 17
click at [443, 483] on input "checkbox" at bounding box center [449, 489] width 13 height 13
checkbox input "true"
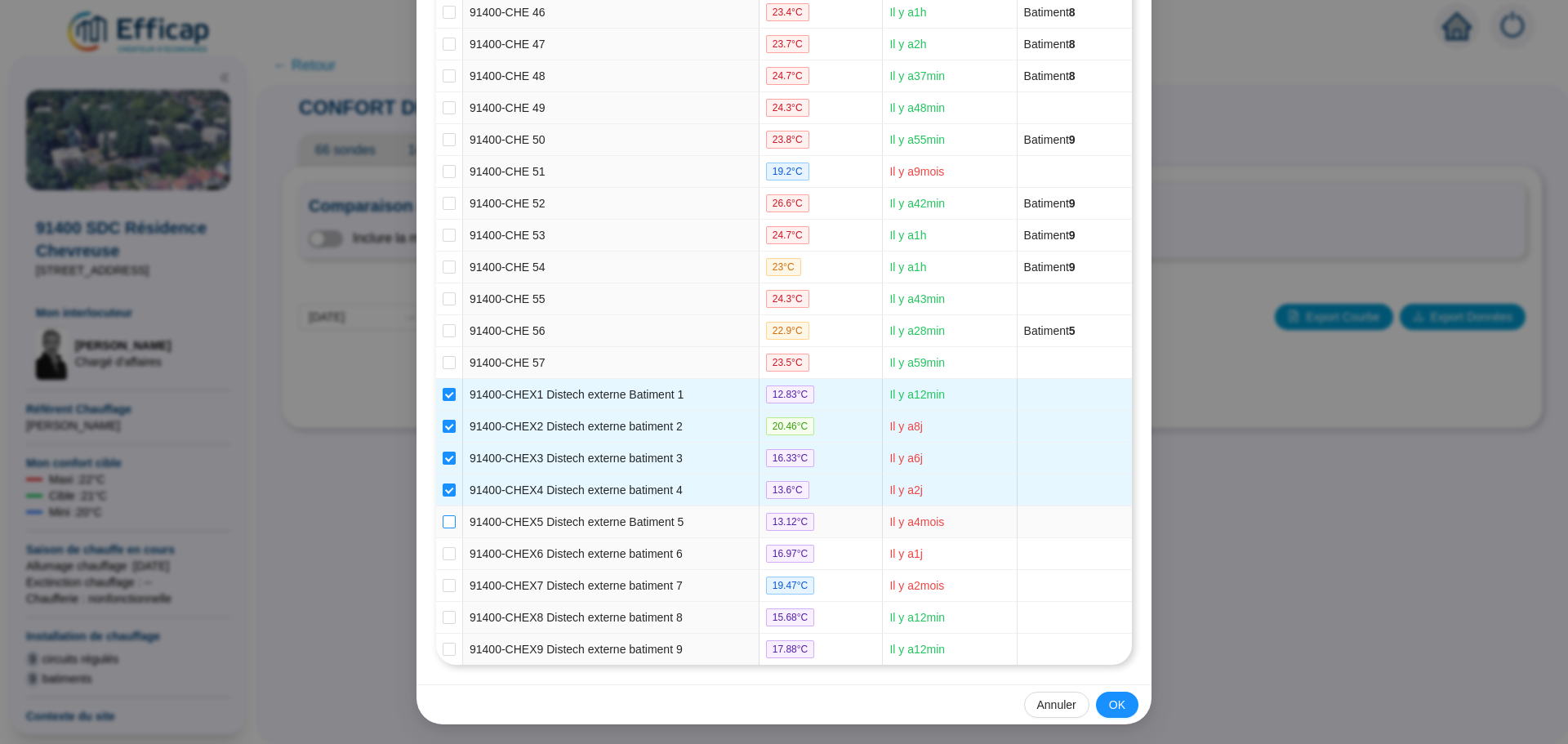
drag, startPoint x: 440, startPoint y: 516, endPoint x: 442, endPoint y: 530, distance: 14.1
click at [443, 515] on input "checkbox" at bounding box center [449, 521] width 13 height 13
checkbox input "true"
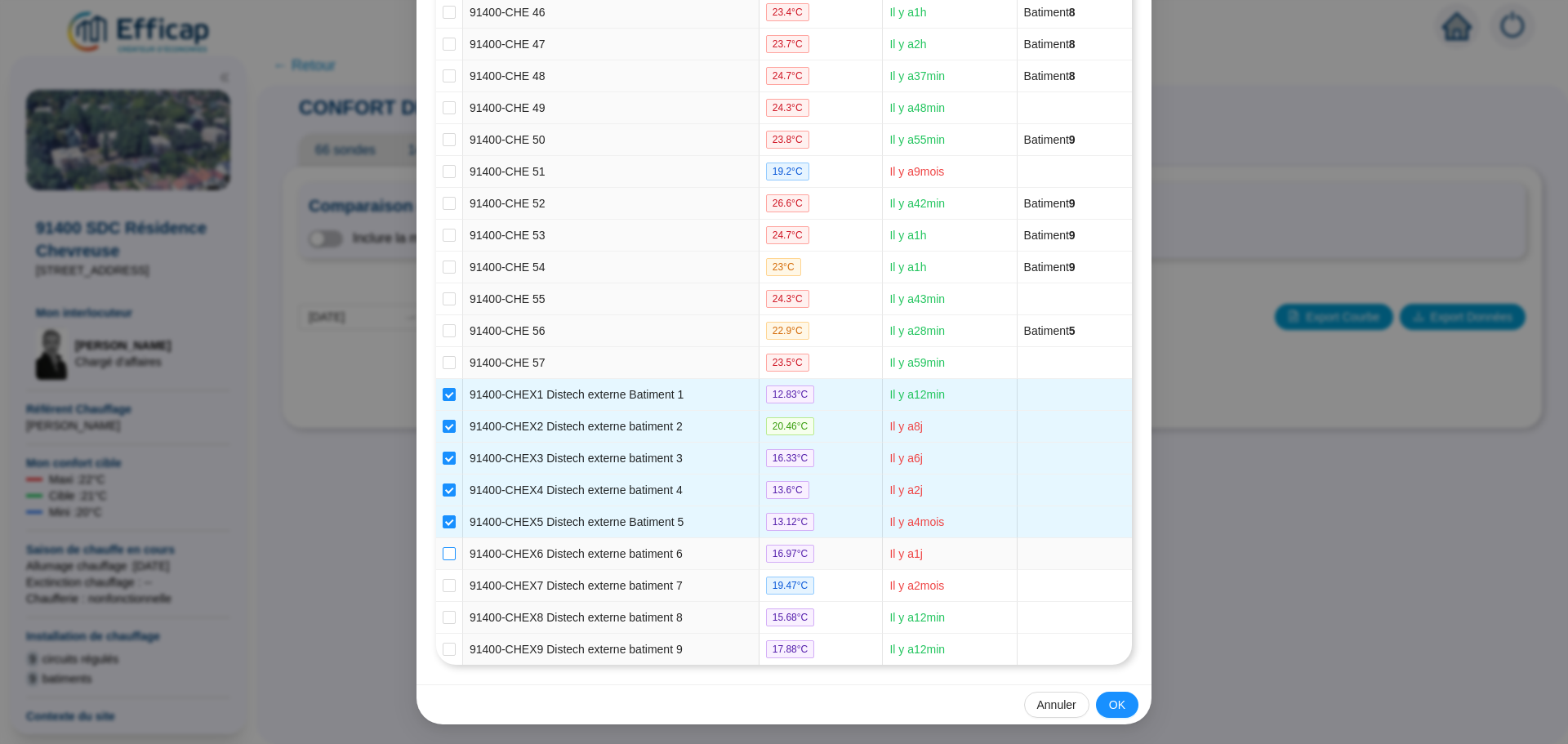
click at [443, 549] on input "checkbox" at bounding box center [449, 553] width 13 height 13
checkbox input "true"
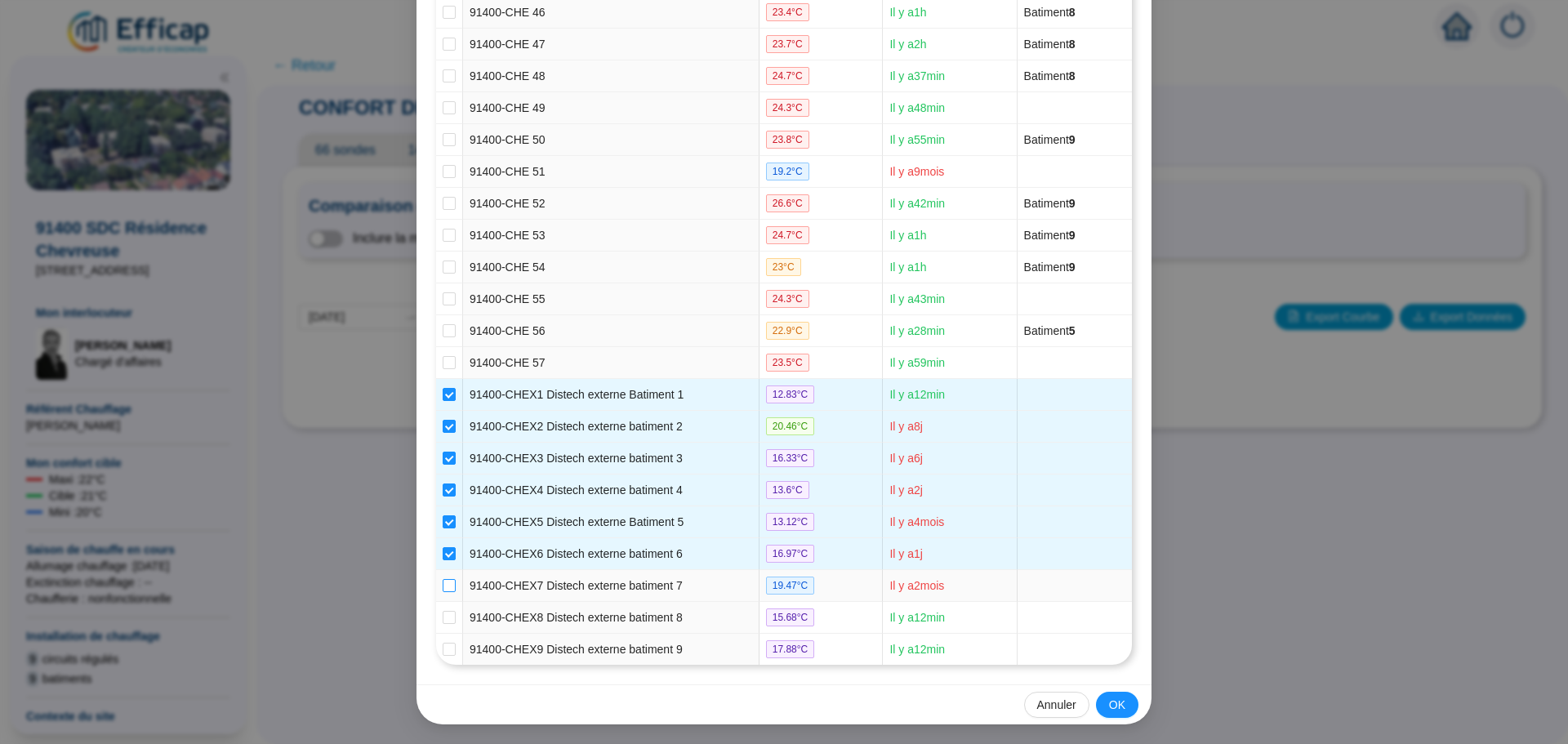
click at [444, 586] on input "checkbox" at bounding box center [449, 584] width 13 height 13
checkbox input "true"
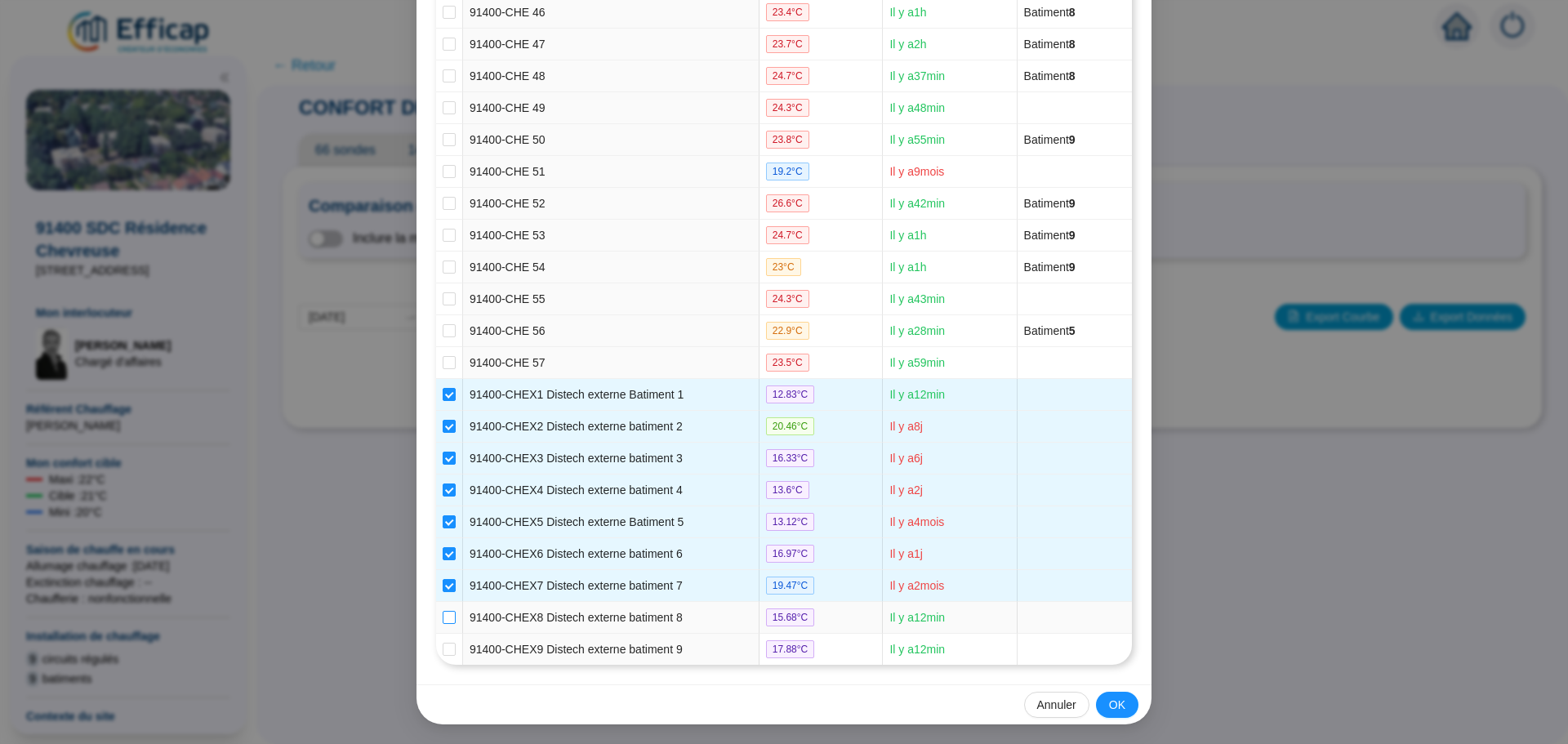
click at [443, 618] on input "checkbox" at bounding box center [449, 616] width 13 height 13
checkbox input "true"
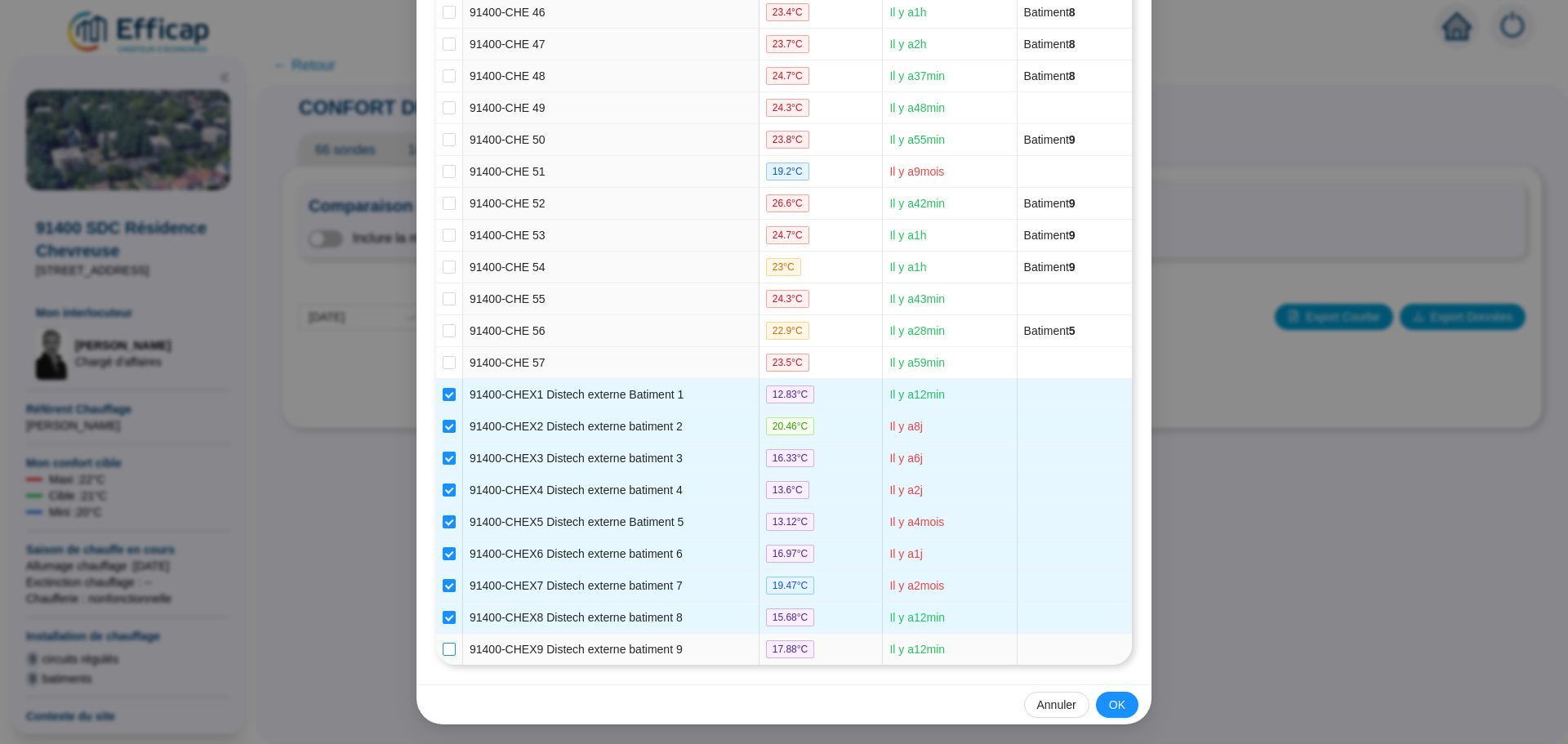
click at [443, 650] on input "checkbox" at bounding box center [449, 648] width 13 height 13
checkbox input "true"
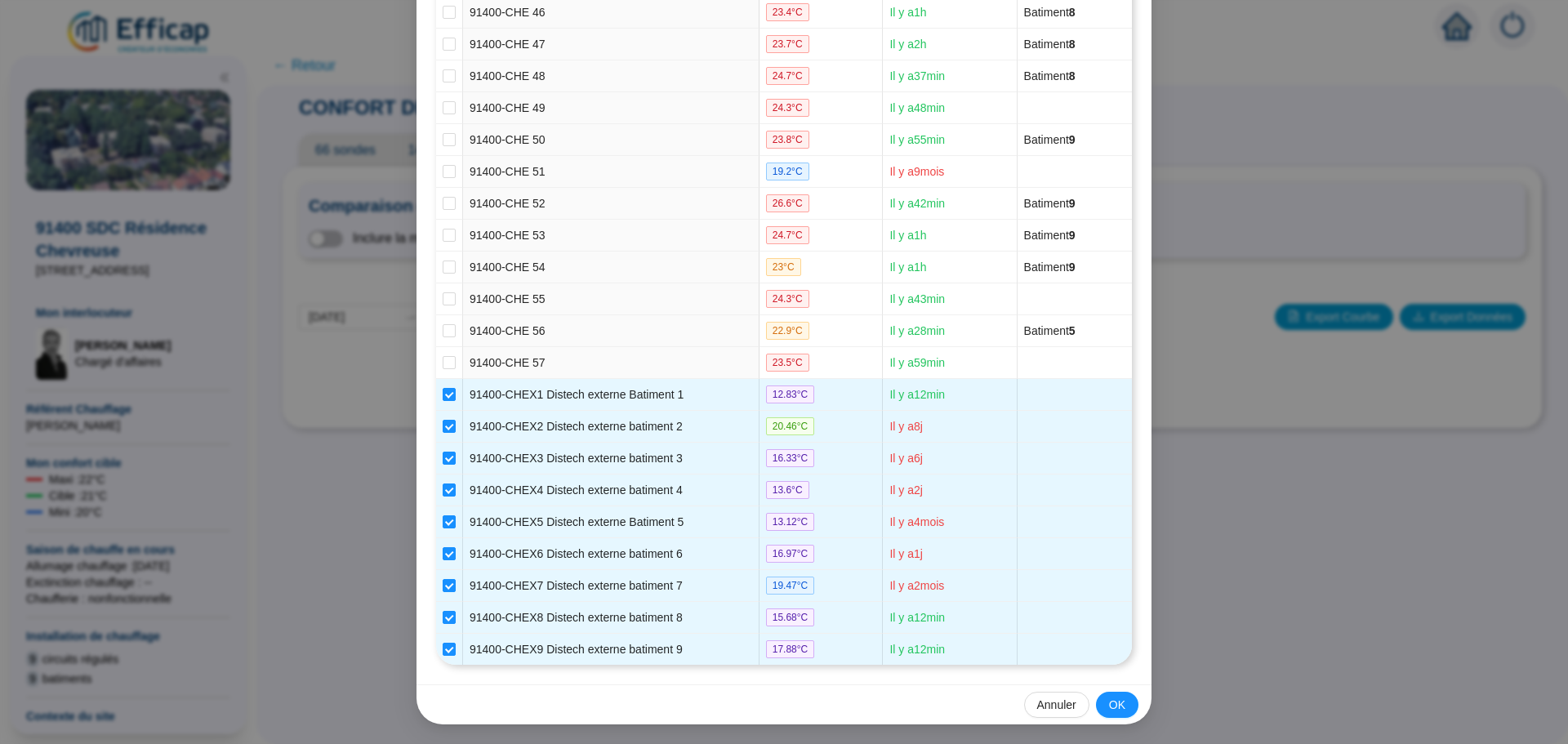
click at [1109, 704] on span "OK" at bounding box center [1116, 705] width 16 height 17
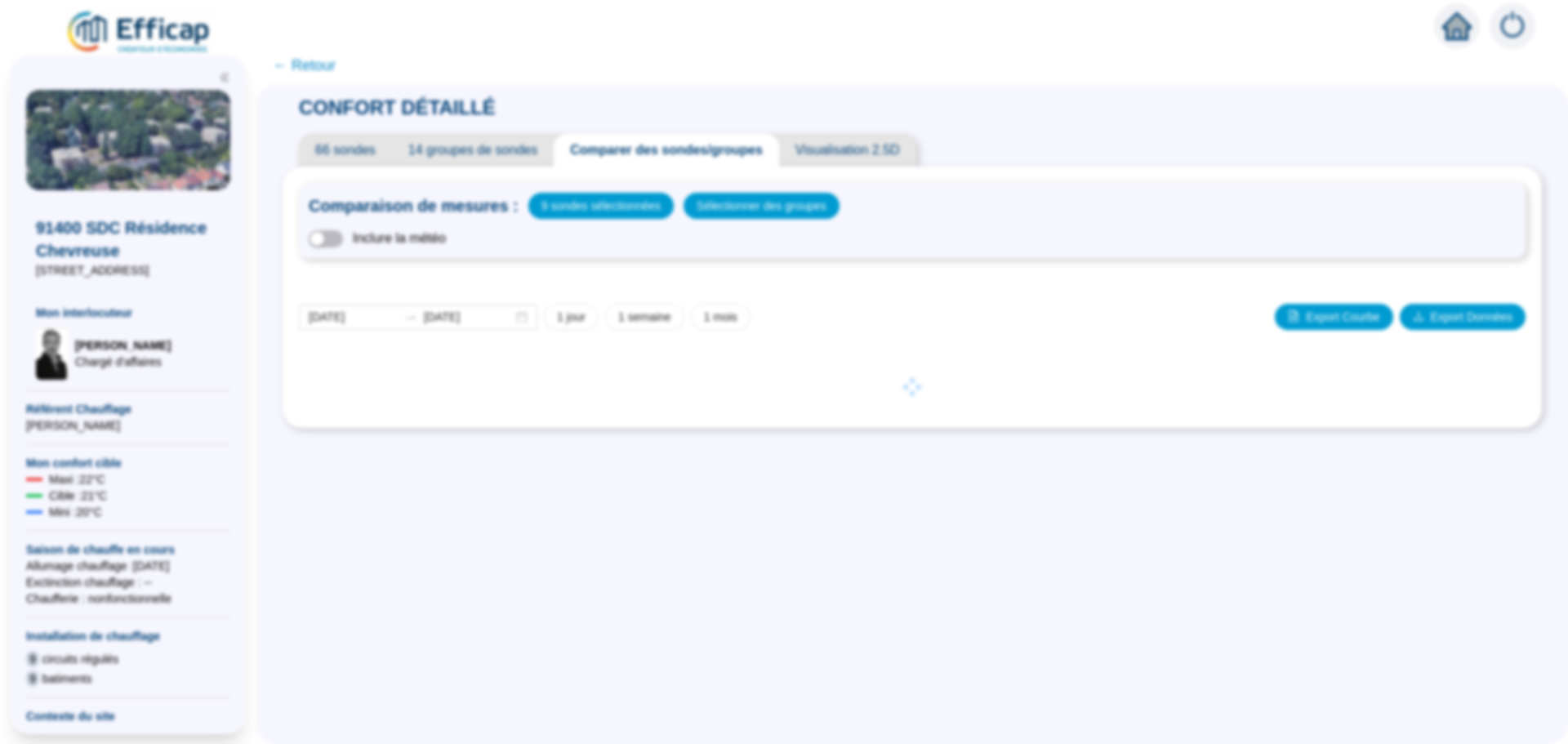
scroll to position [1589, 0]
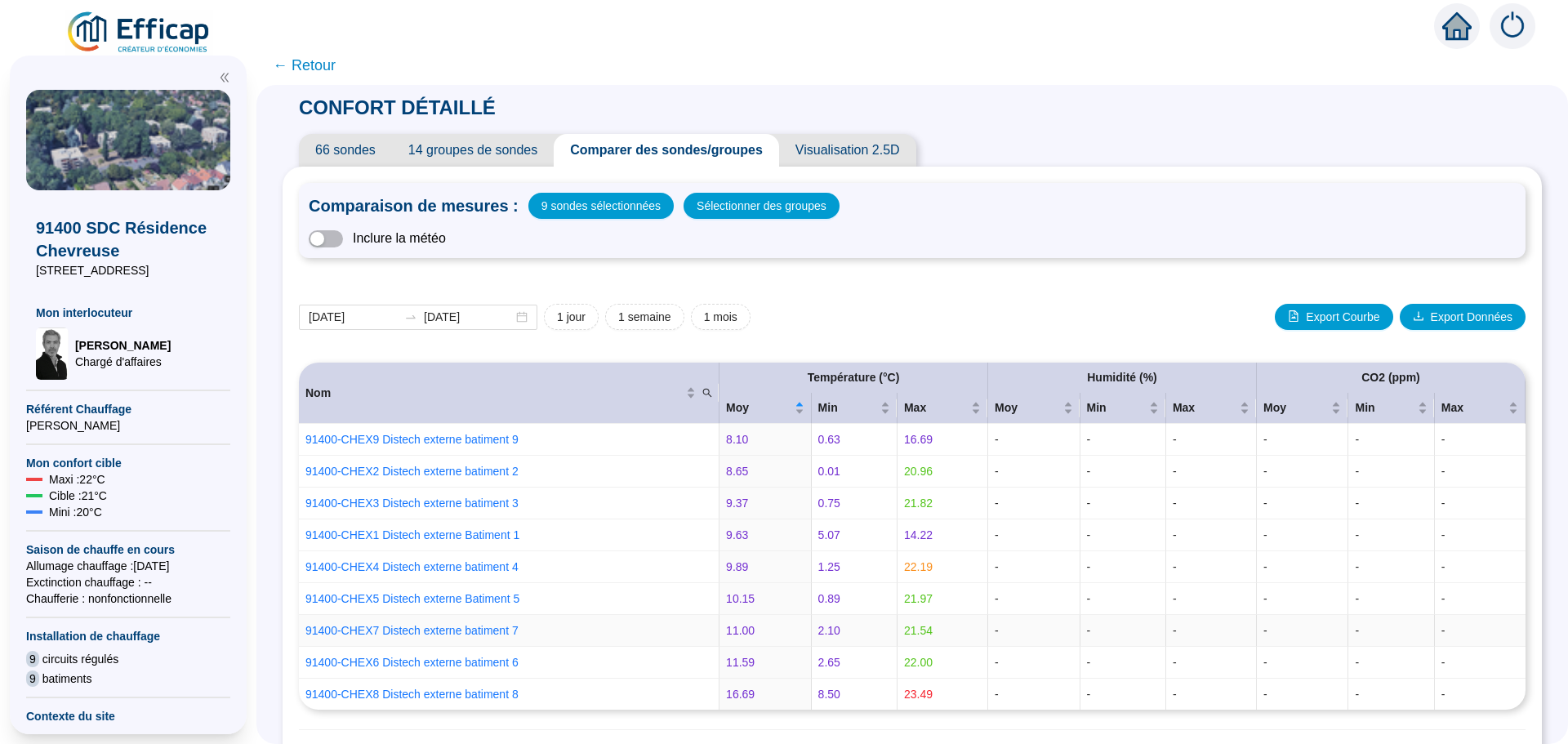
click at [592, 641] on td "91400-CHEX7 Distech externe batiment 7" at bounding box center [509, 630] width 421 height 32
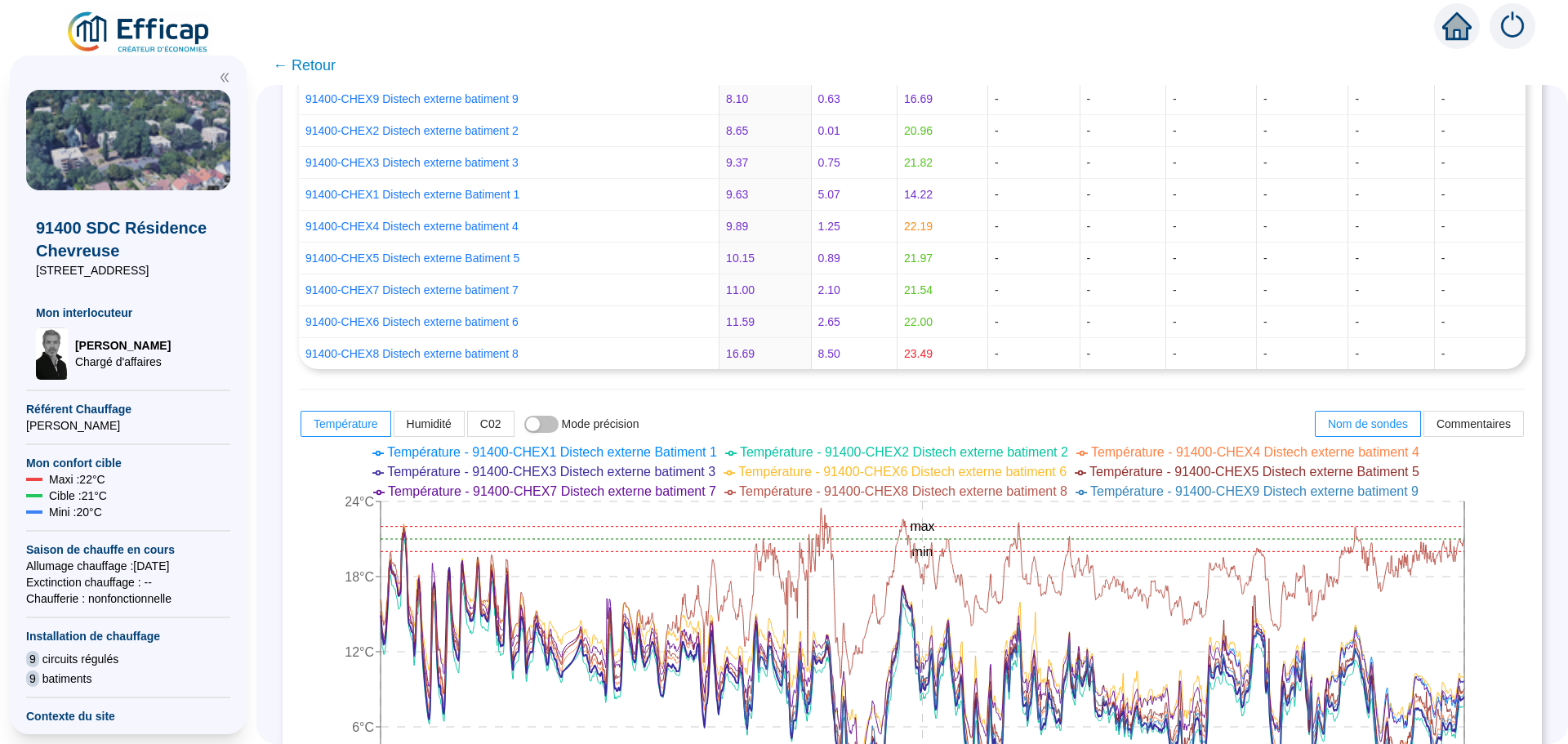
scroll to position [572, 0]
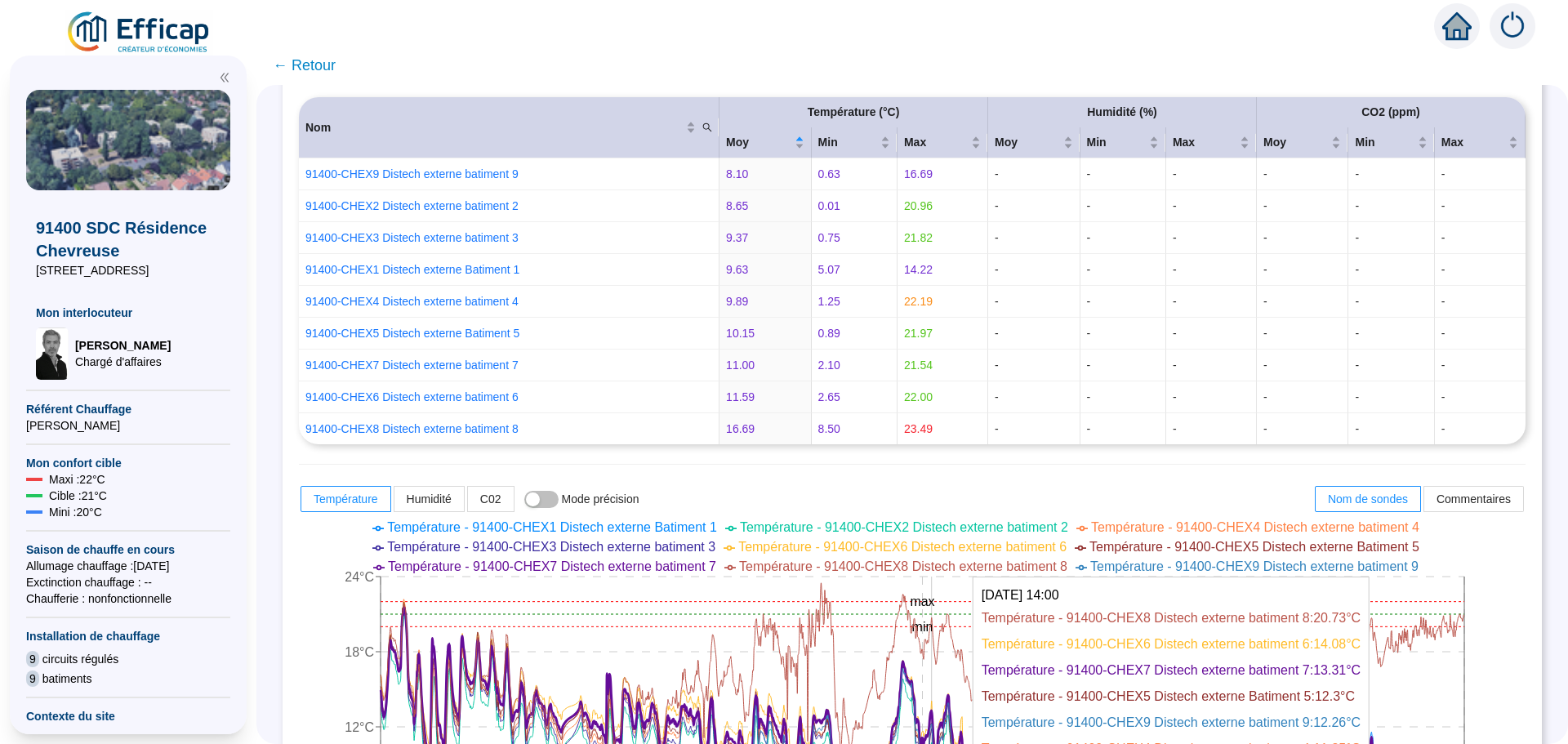
scroll to position [673, 0]
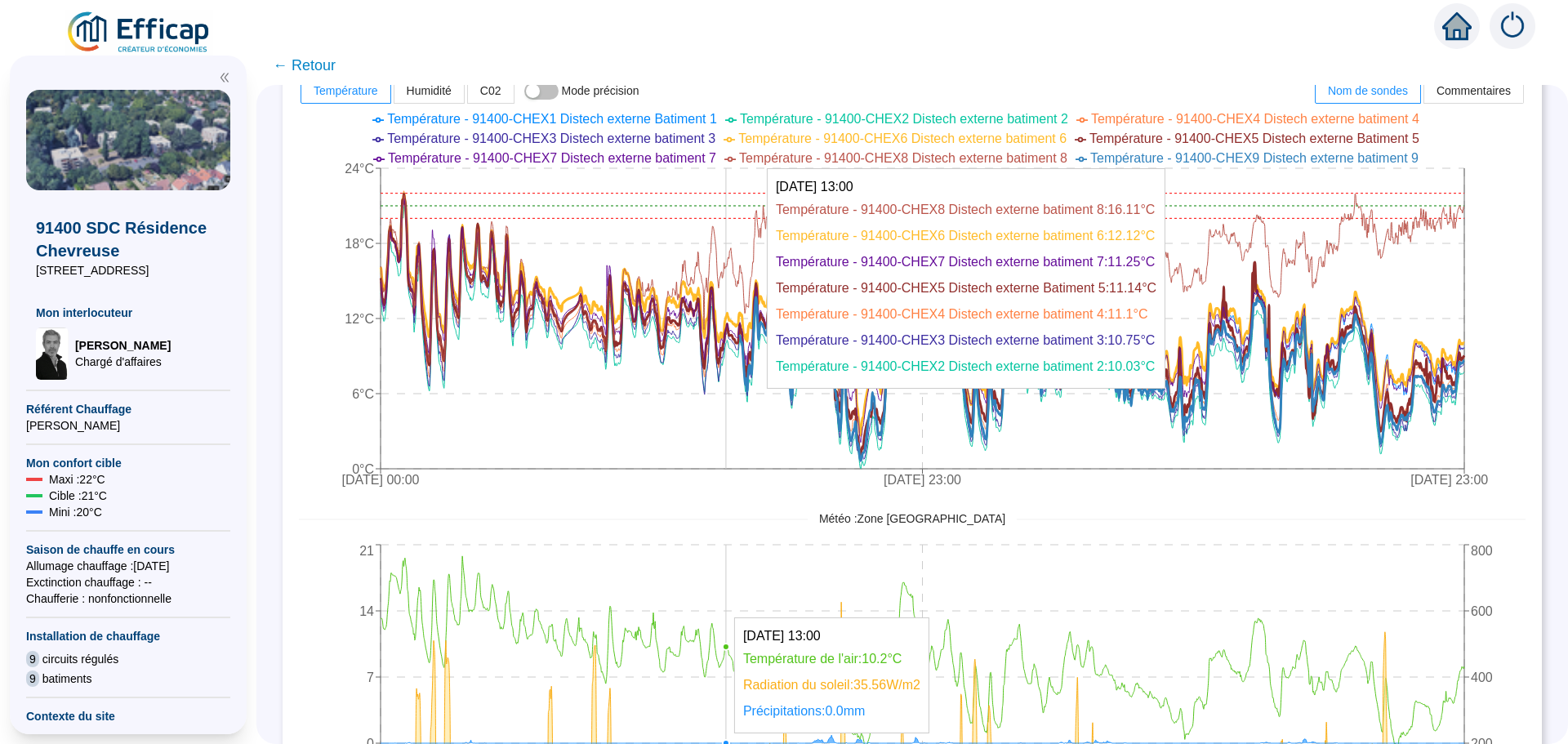
drag, startPoint x: 755, startPoint y: 325, endPoint x: 738, endPoint y: 305, distance: 26.2
click at [738, 305] on icon "[DATE] 00:00 [DATE] 23:00 [DATE] 23:00 0°C 6°C 12°C 18°C 24°C min max" at bounding box center [899, 301] width 1202 height 391
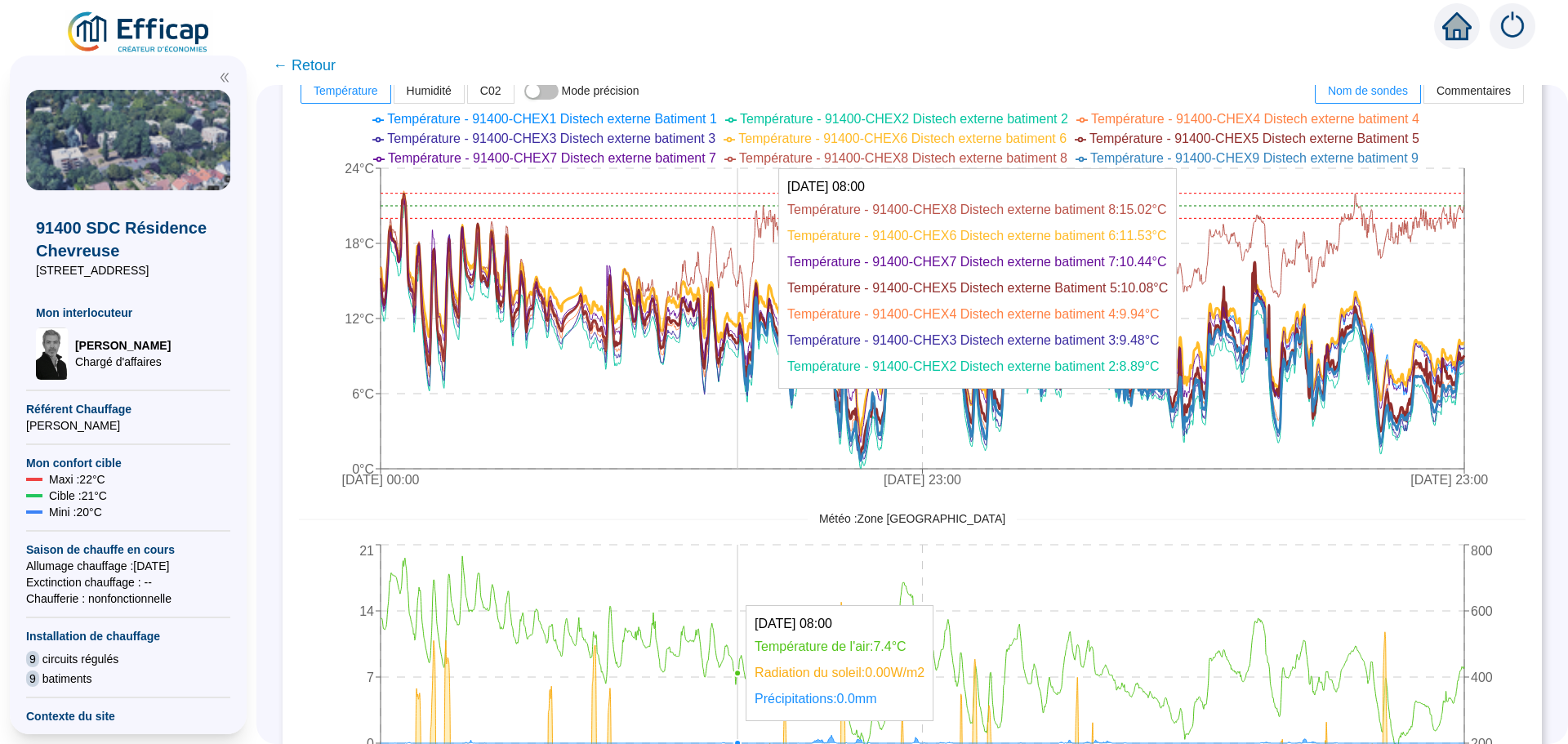
click at [749, 294] on icon "[DATE] 00:00 [DATE] 23:00 [DATE] 23:00 0°C 6°C 12°C 18°C 24°C min max" at bounding box center [899, 301] width 1202 height 391
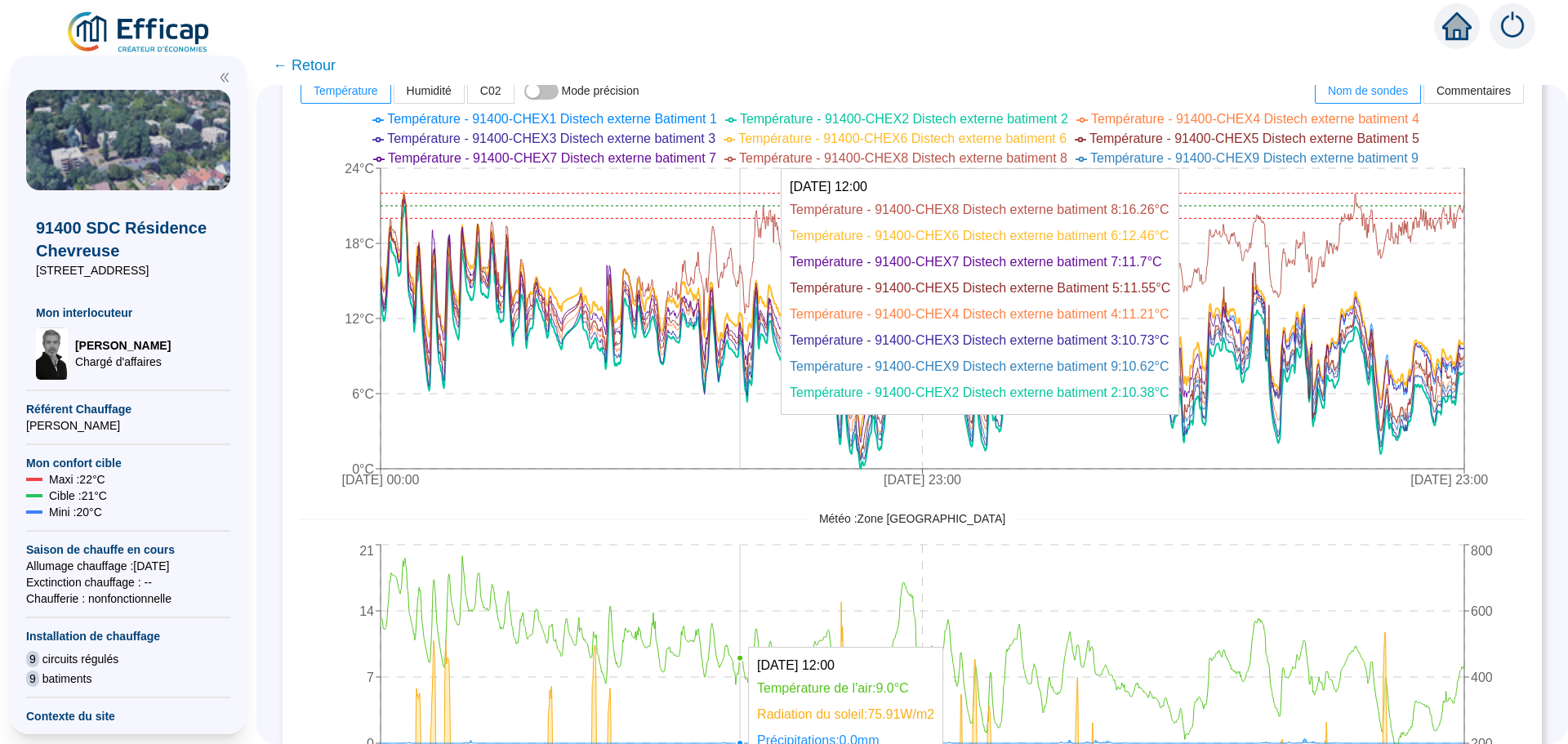
click at [752, 203] on icon "[DATE] 00:00 [DATE] 23:00 [DATE] 23:00 0°C 6°C 12°C 18°C 24°C min max" at bounding box center [899, 301] width 1202 height 391
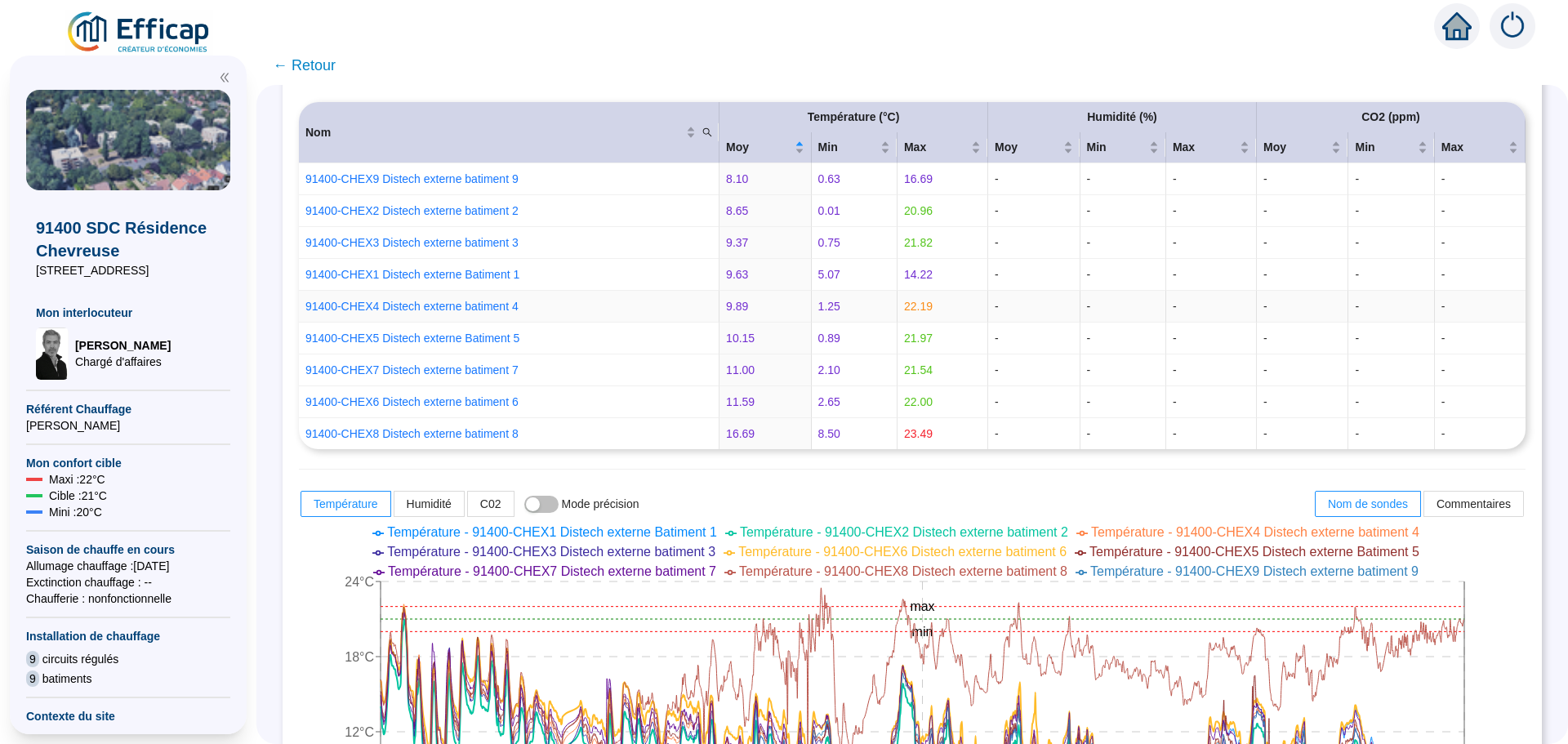
scroll to position [184, 0]
